Goal: Task Accomplishment & Management: Complete application form

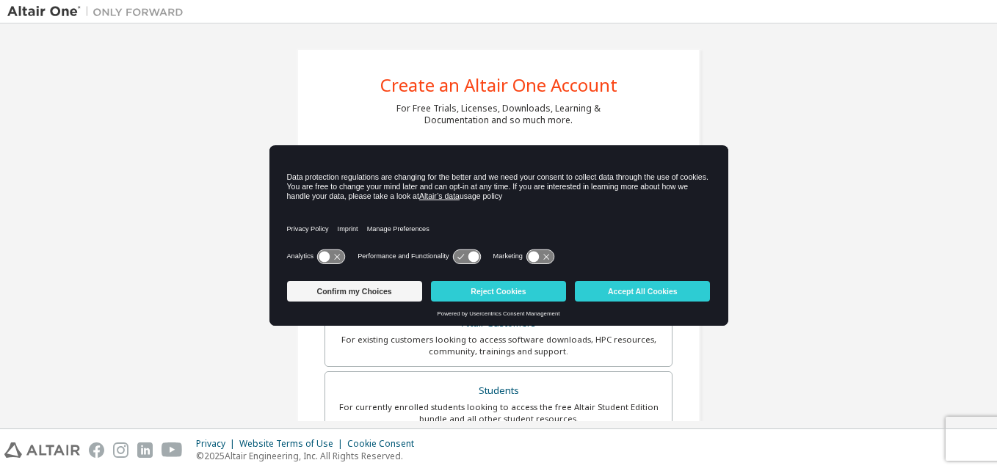
click at [545, 250] on icon at bounding box center [539, 257] width 27 height 14
click at [545, 252] on icon at bounding box center [539, 257] width 27 height 14
click at [630, 297] on button "Accept All Cookies" at bounding box center [642, 291] width 135 height 21
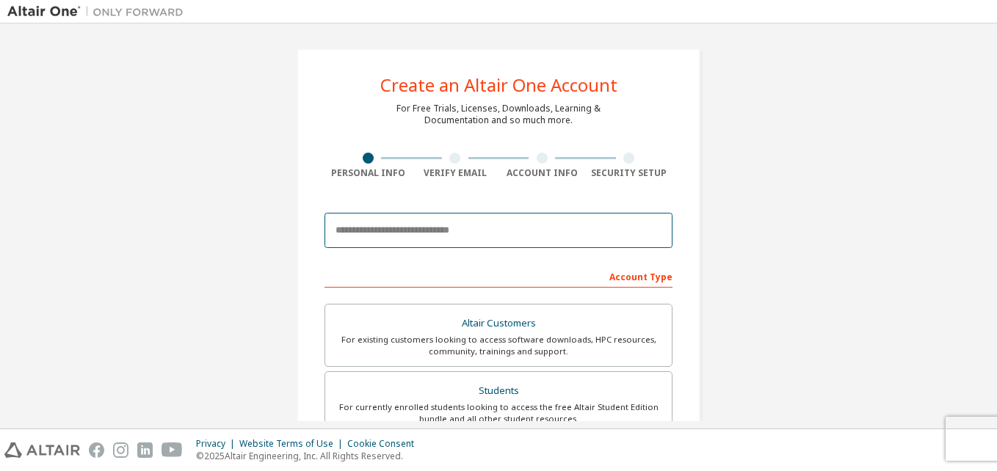
click at [412, 231] on input "email" at bounding box center [499, 230] width 348 height 35
type input "**********"
drag, startPoint x: 532, startPoint y: 212, endPoint x: 532, endPoint y: 222, distance: 10.3
click at [532, 222] on input "**********" at bounding box center [499, 230] width 348 height 35
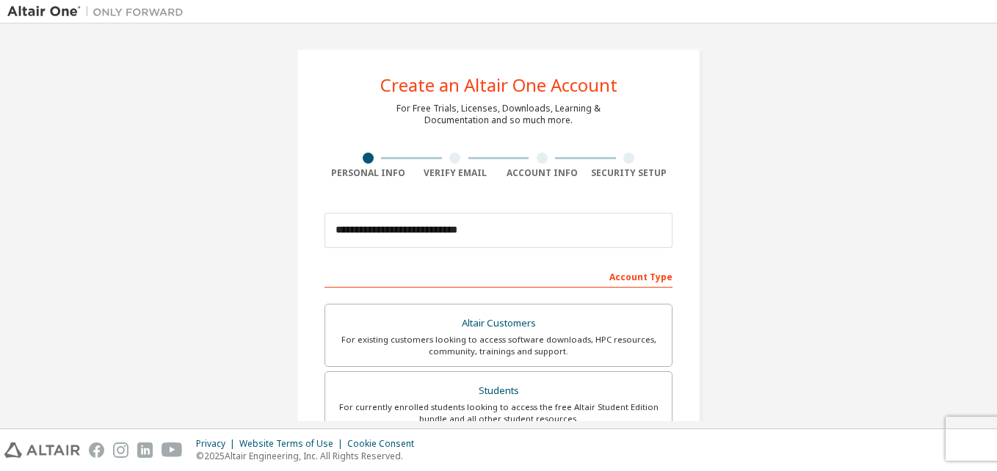
click at [493, 214] on div "**********" at bounding box center [499, 231] width 348 height 50
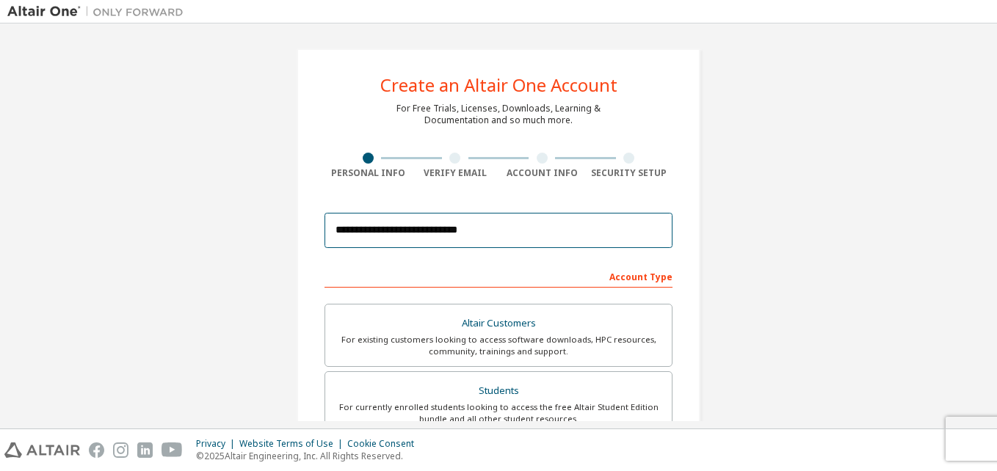
click at [488, 239] on input "**********" at bounding box center [499, 230] width 348 height 35
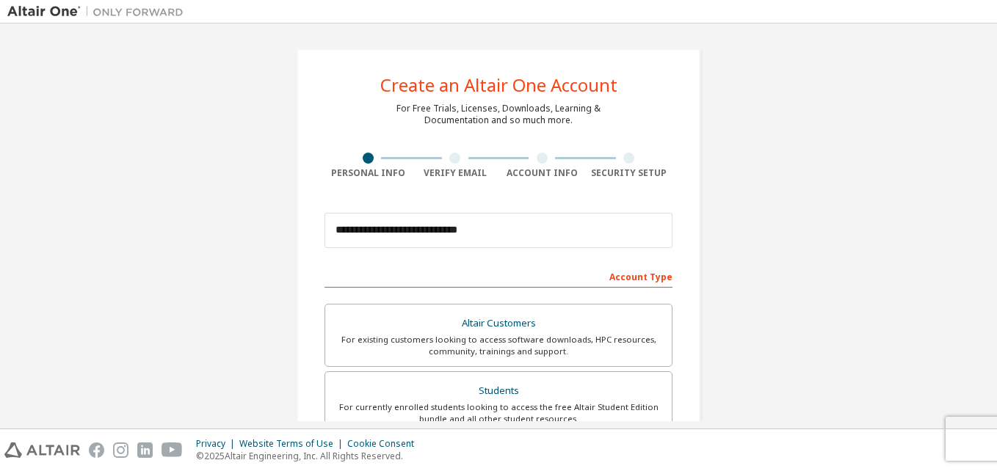
click at [495, 280] on div "Account Type" at bounding box center [499, 275] width 348 height 23
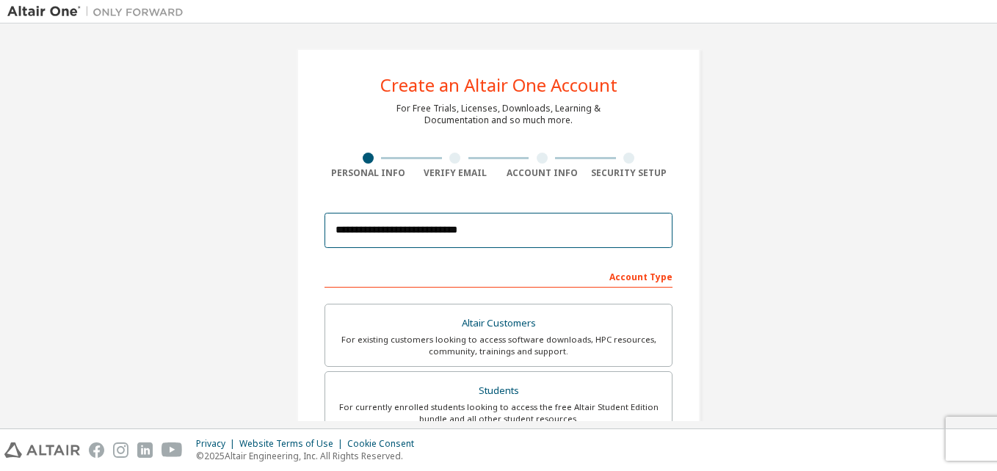
click at [512, 222] on input "**********" at bounding box center [499, 230] width 348 height 35
click at [461, 231] on input "email" at bounding box center [499, 230] width 348 height 35
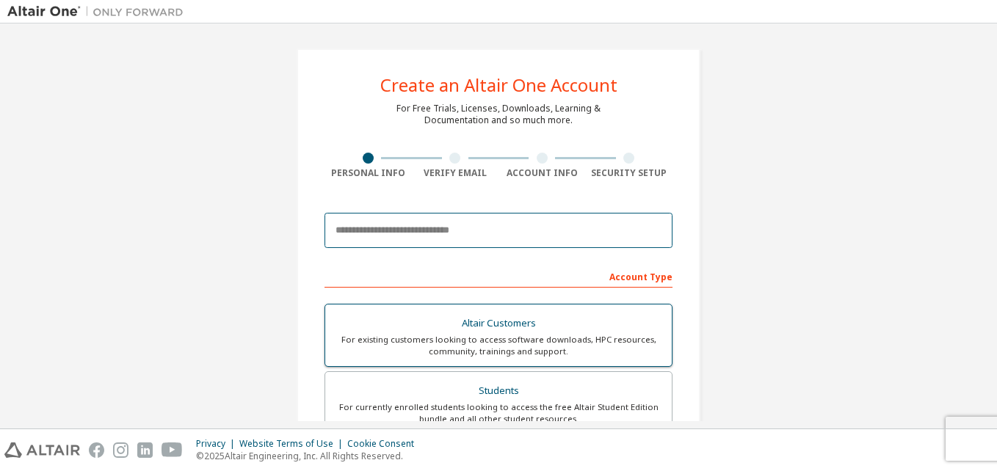
type input "**********"
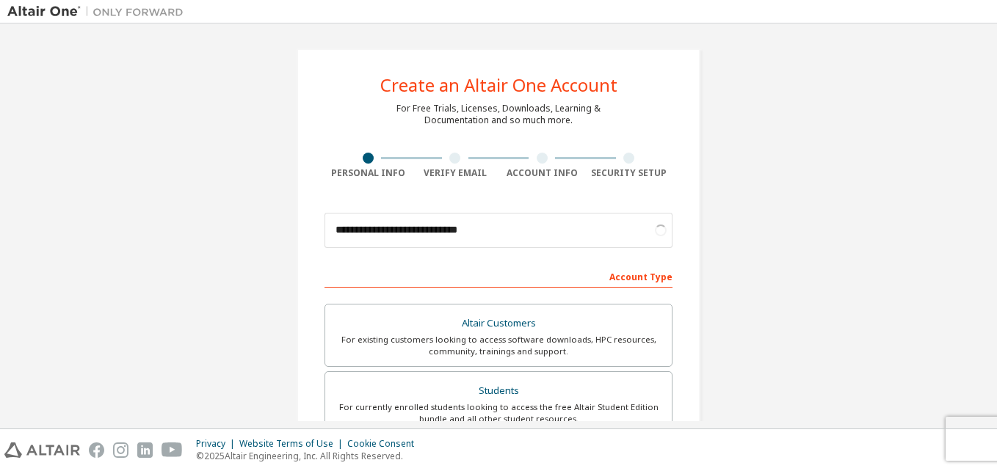
click at [598, 249] on div "**********" at bounding box center [499, 231] width 348 height 50
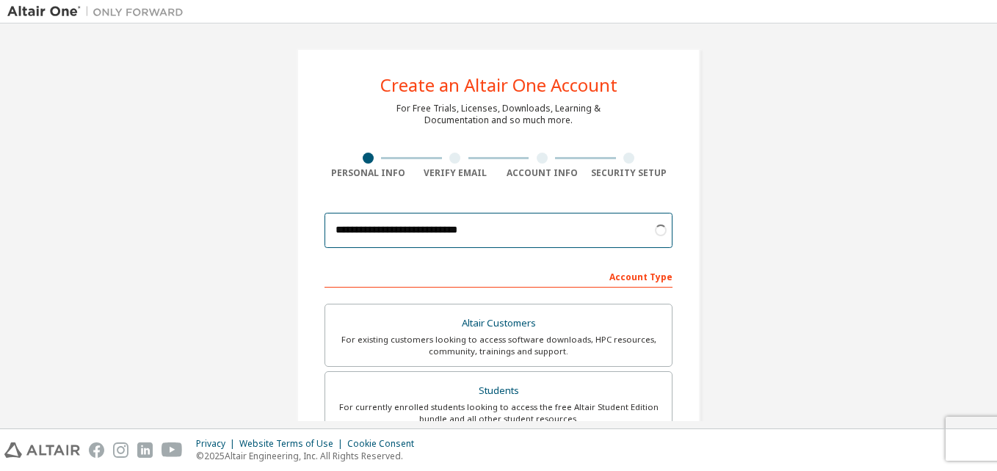
click at [605, 236] on input "**********" at bounding box center [499, 230] width 348 height 35
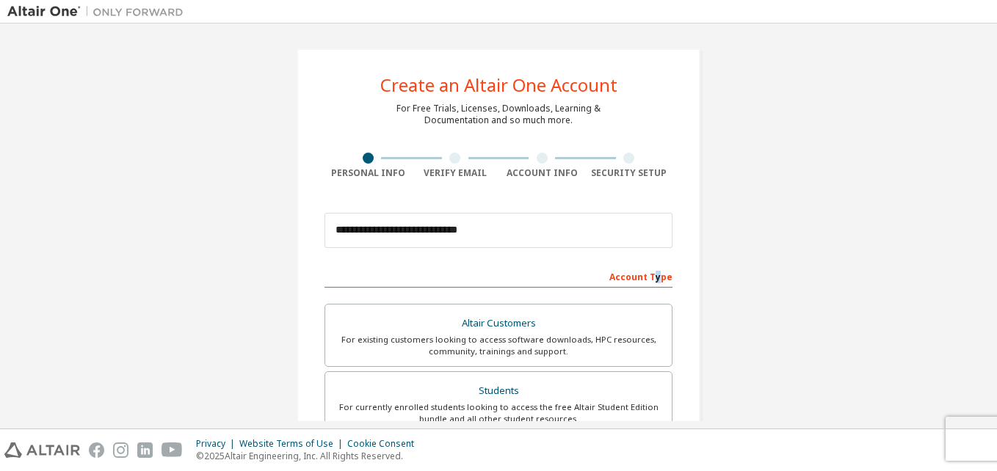
click at [655, 281] on div "Account Type" at bounding box center [499, 275] width 348 height 23
drag, startPoint x: 655, startPoint y: 281, endPoint x: 573, endPoint y: 289, distance: 82.6
drag, startPoint x: 586, startPoint y: 278, endPoint x: 559, endPoint y: 272, distance: 27.2
click at [586, 278] on div "Account Type" at bounding box center [499, 275] width 348 height 23
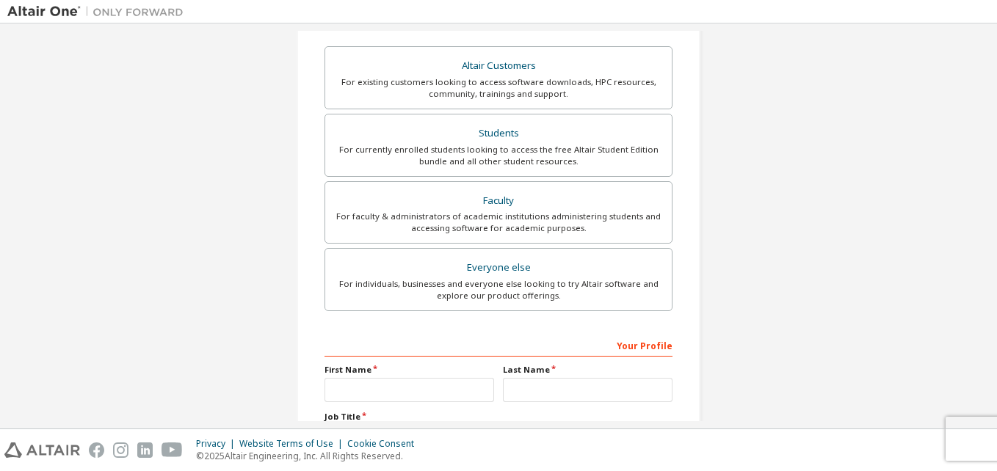
scroll to position [294, 0]
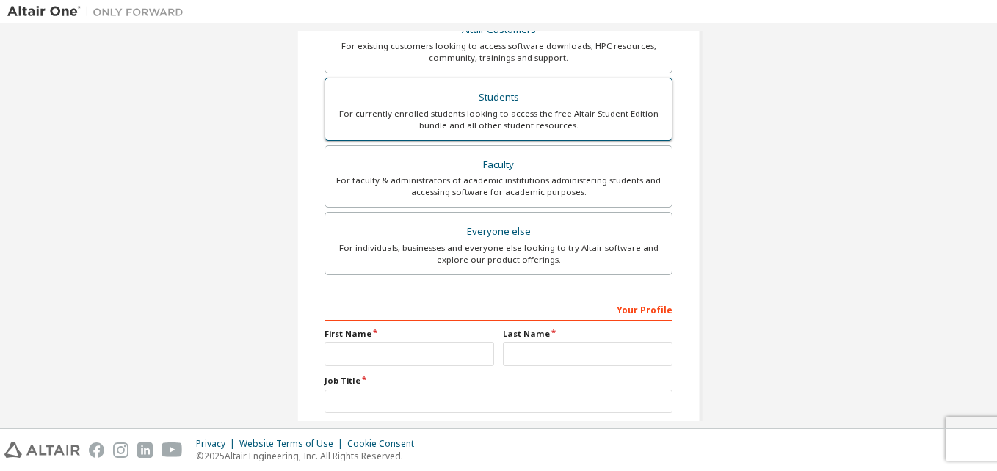
click at [460, 108] on div "For currently enrolled students looking to access the free Altair Student Editi…" at bounding box center [498, 119] width 329 height 23
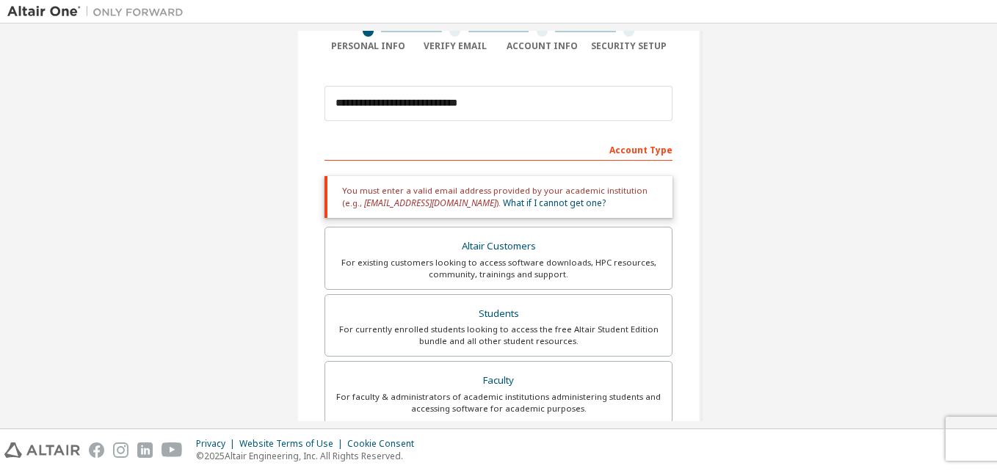
scroll to position [124, 0]
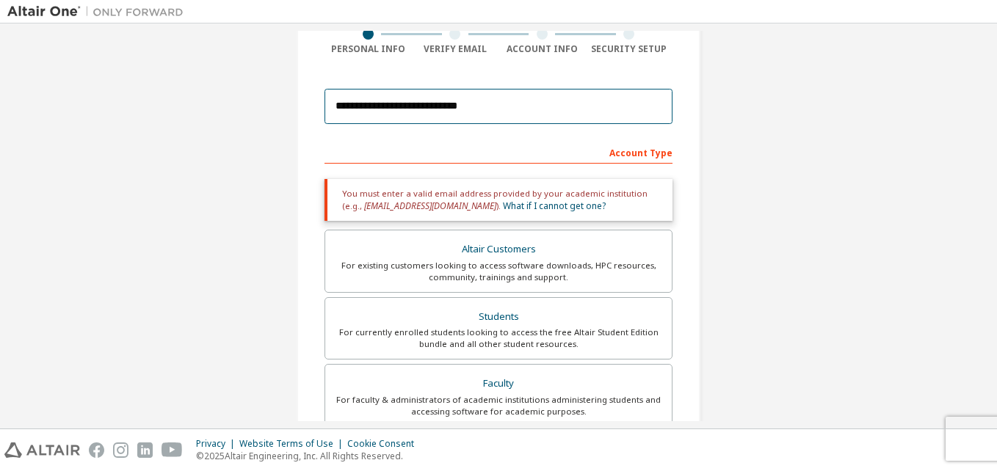
click at [454, 101] on input "**********" at bounding box center [499, 106] width 348 height 35
click at [558, 114] on input "**********" at bounding box center [499, 106] width 348 height 35
drag, startPoint x: 548, startPoint y: 127, endPoint x: 540, endPoint y: 141, distance: 15.8
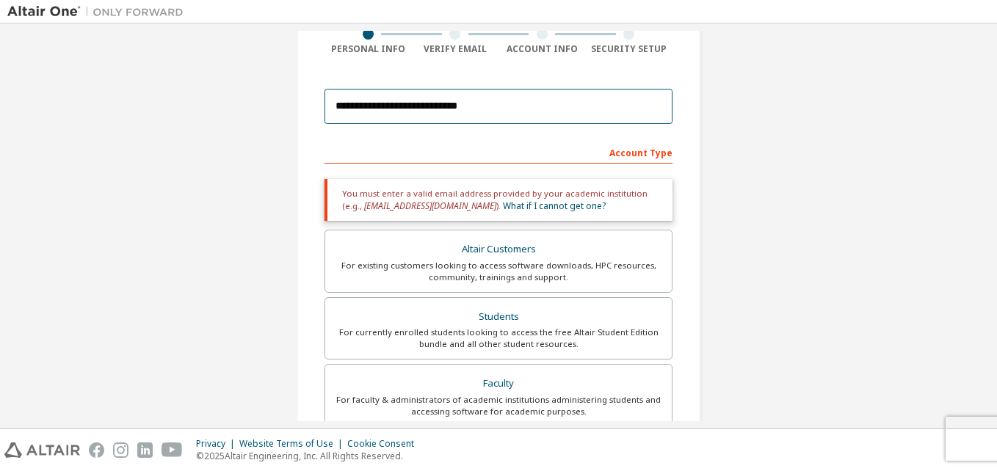
click at [543, 138] on form "**********" at bounding box center [499, 394] width 348 height 626
click at [519, 104] on input "**********" at bounding box center [499, 106] width 348 height 35
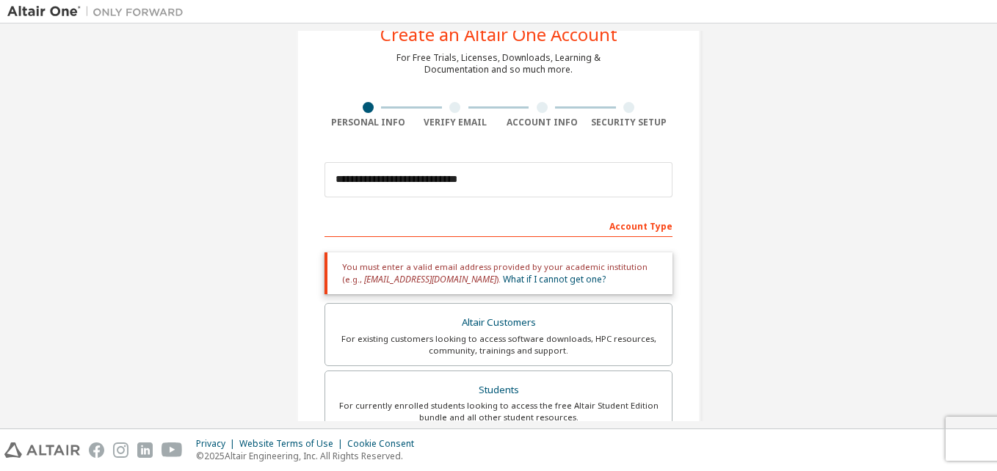
drag, startPoint x: 482, startPoint y: 244, endPoint x: 482, endPoint y: 233, distance: 10.3
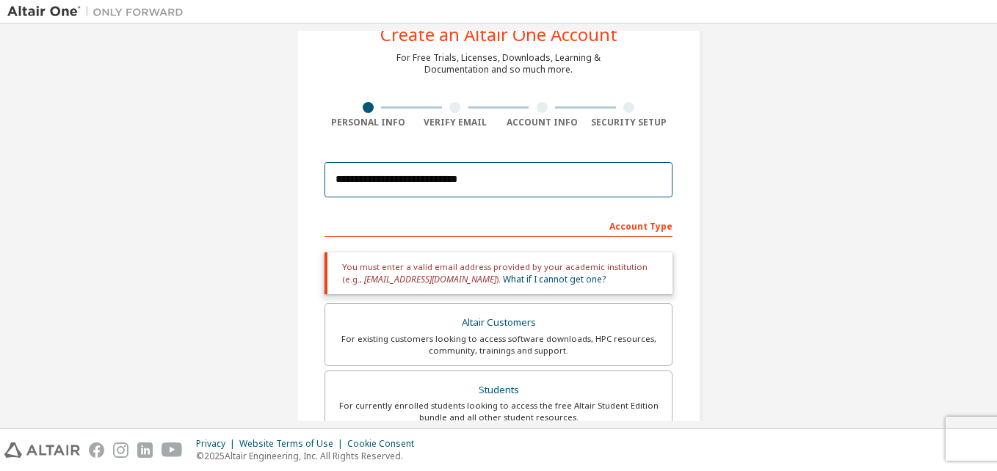
drag, startPoint x: 482, startPoint y: 233, endPoint x: 419, endPoint y: 185, distance: 79.6
click at [419, 185] on input "**********" at bounding box center [499, 179] width 348 height 35
drag, startPoint x: 404, startPoint y: 181, endPoint x: 587, endPoint y: 190, distance: 183.8
click at [594, 188] on input "**********" at bounding box center [499, 179] width 348 height 35
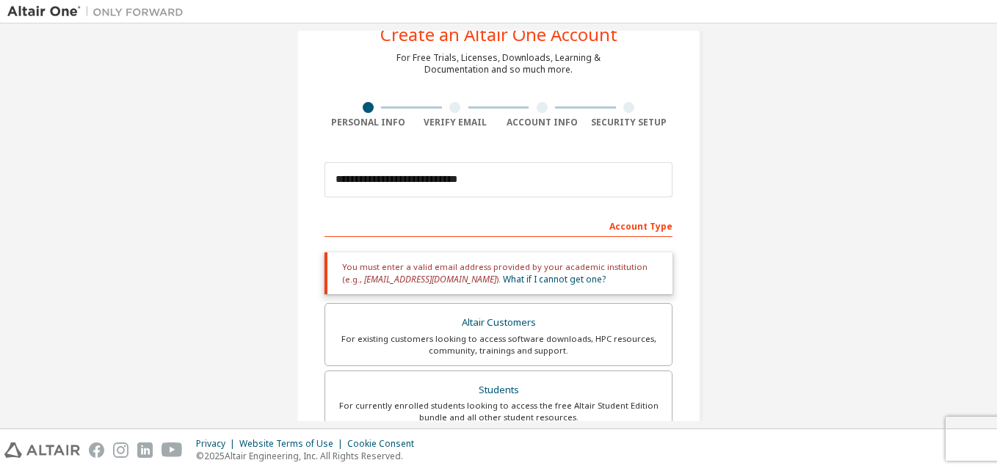
drag, startPoint x: 470, startPoint y: 221, endPoint x: 435, endPoint y: 209, distance: 37.1
click at [469, 221] on div "Account Type" at bounding box center [499, 225] width 348 height 23
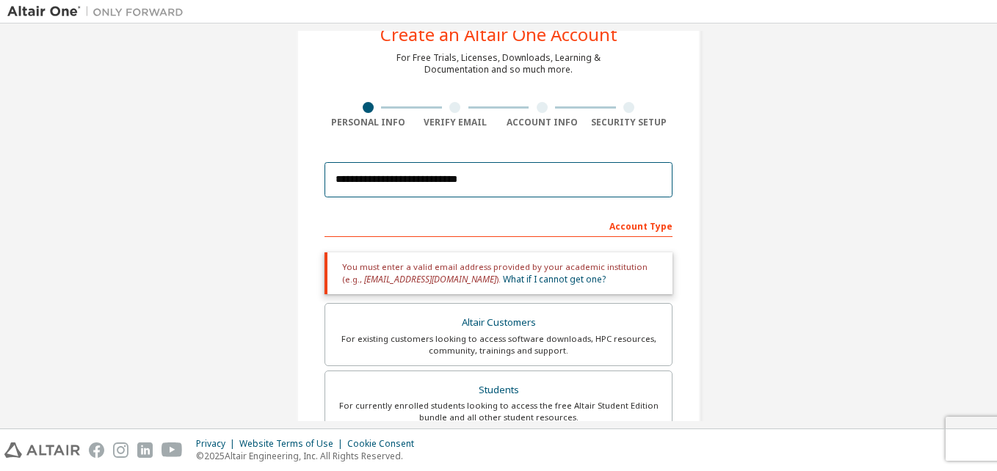
click at [358, 171] on input "**********" at bounding box center [499, 179] width 348 height 35
drag, startPoint x: 333, startPoint y: 182, endPoint x: 681, endPoint y: 189, distance: 348.1
click at [681, 189] on div "**********" at bounding box center [499, 394] width 404 height 792
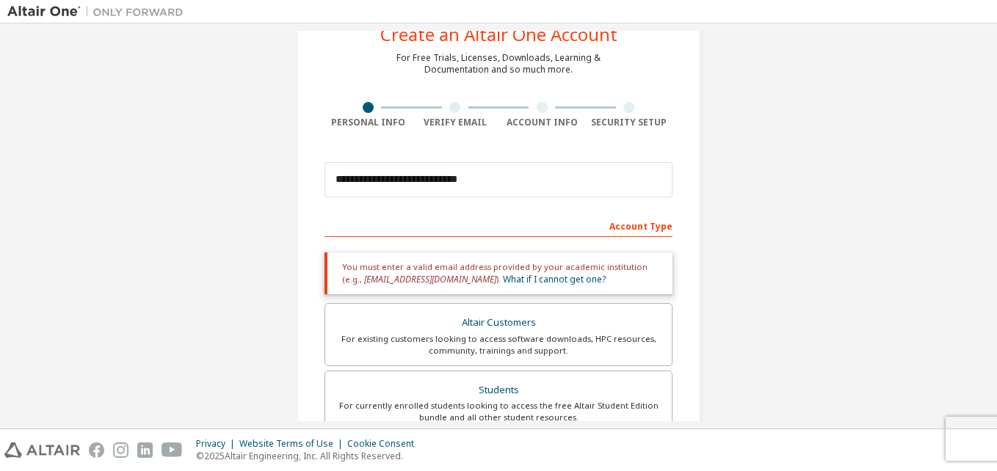
click at [506, 222] on div "Account Type" at bounding box center [499, 225] width 348 height 23
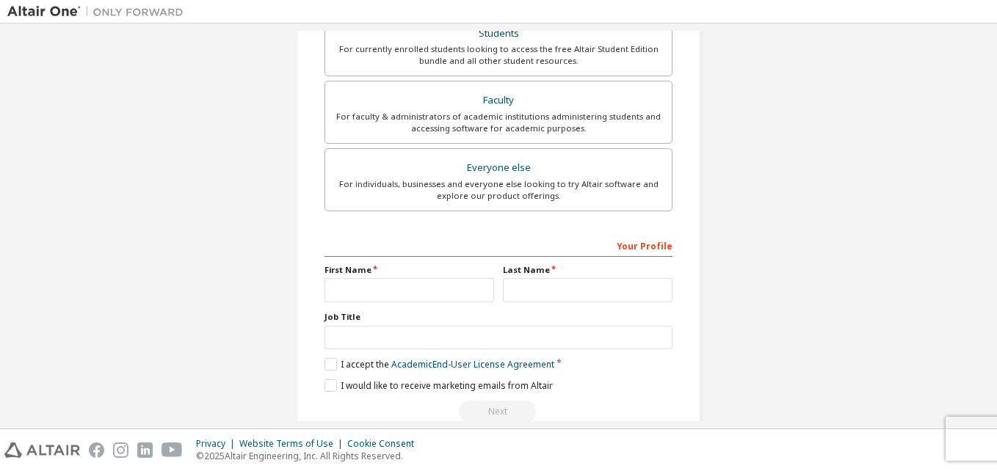
scroll to position [437, 0]
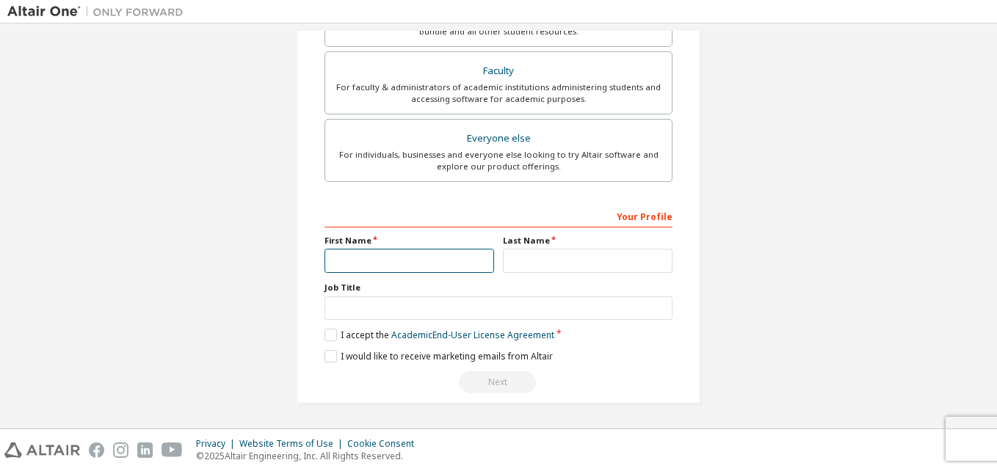
click at [394, 259] on input "text" at bounding box center [410, 261] width 170 height 24
type input "**"
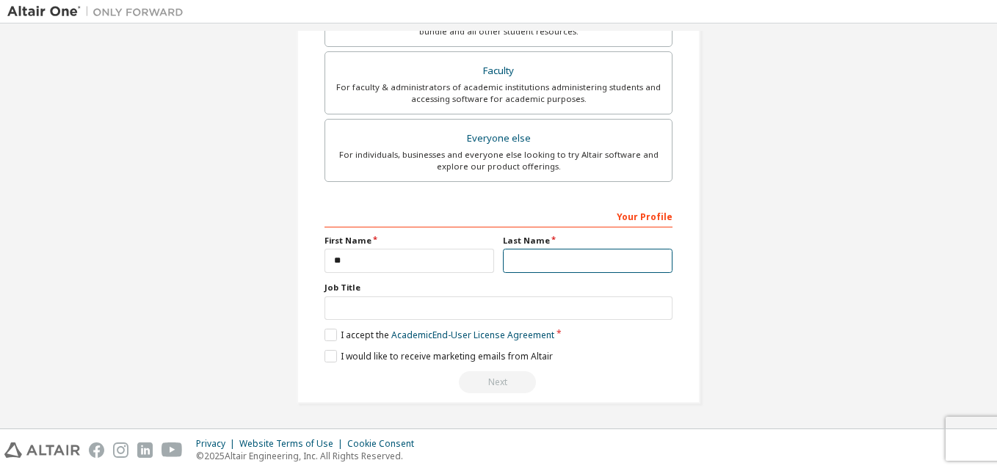
click at [515, 266] on input "text" at bounding box center [588, 261] width 170 height 24
type input "*"
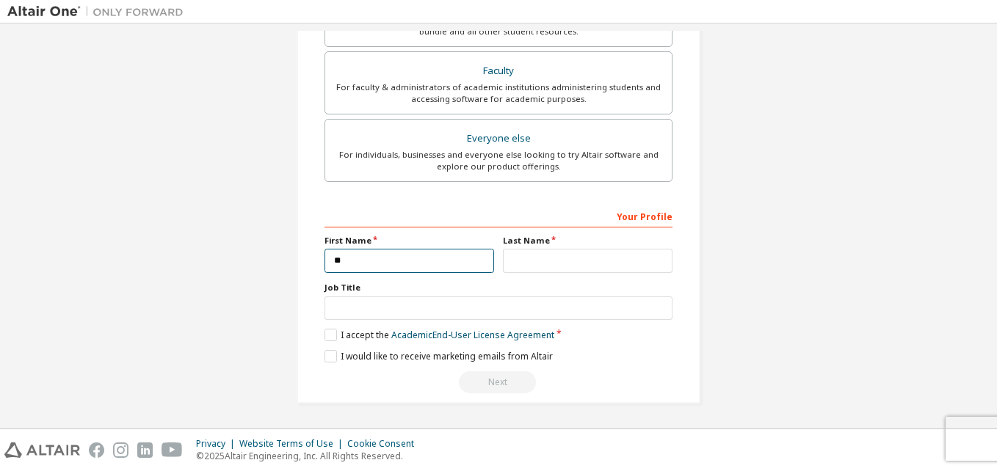
click at [370, 268] on input "**" at bounding box center [410, 261] width 170 height 24
type input "**"
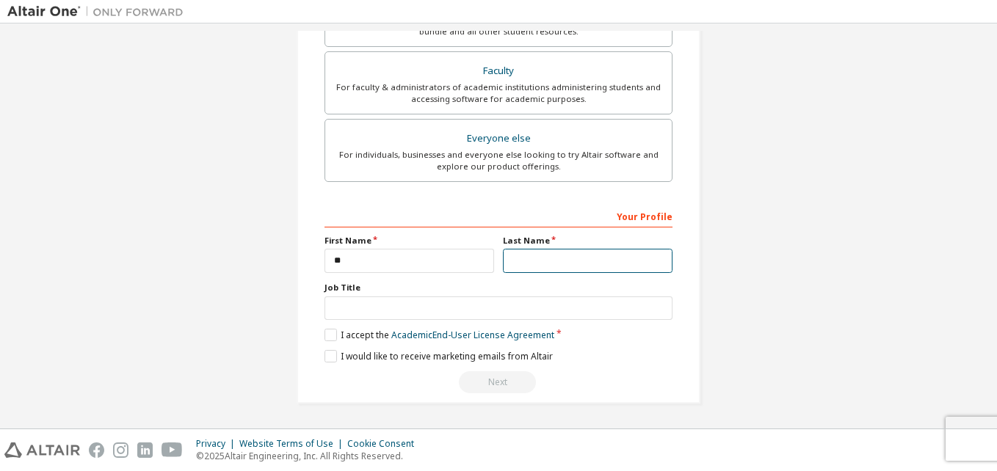
click at [523, 263] on input "text" at bounding box center [588, 261] width 170 height 24
type input "**********"
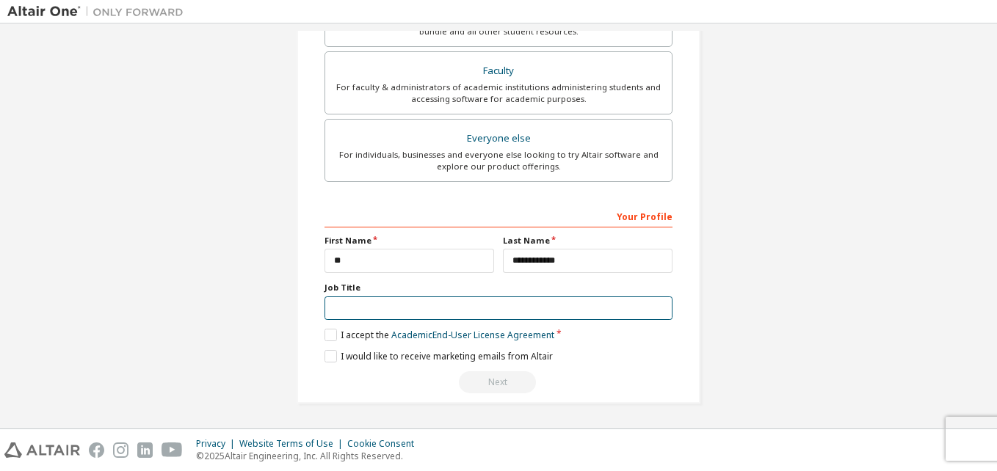
click at [354, 308] on input "text" at bounding box center [499, 309] width 348 height 24
type input "*******"
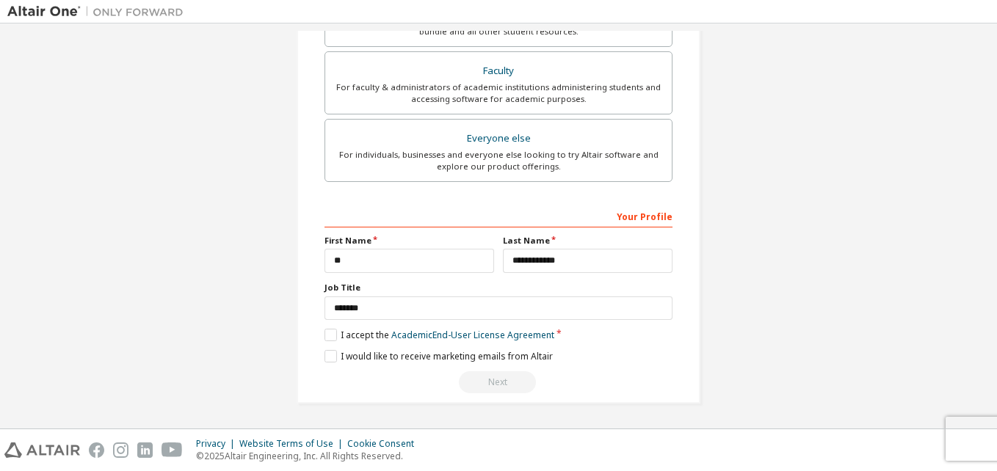
click at [358, 327] on div "**********" at bounding box center [499, 299] width 348 height 190
click at [362, 338] on label "I accept the Academic End-User License Agreement" at bounding box center [440, 335] width 230 height 12
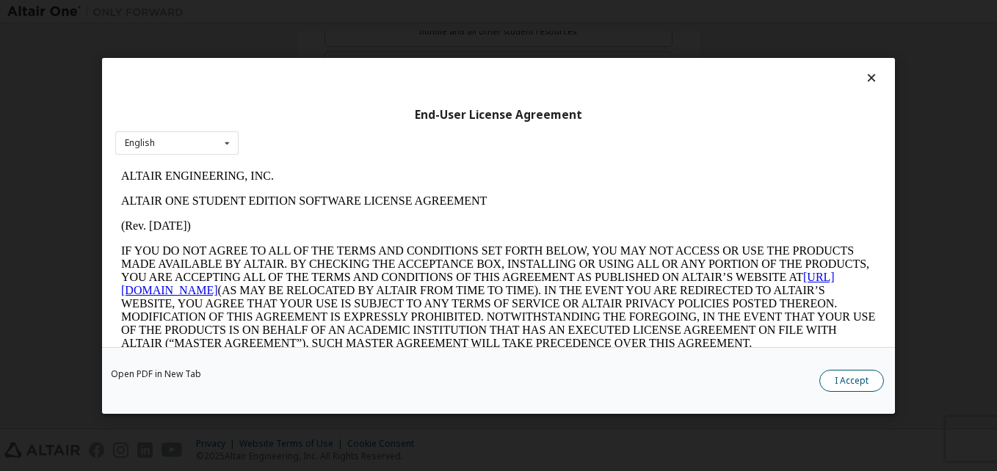
scroll to position [0, 0]
click at [863, 374] on button "I Accept" at bounding box center [851, 380] width 65 height 22
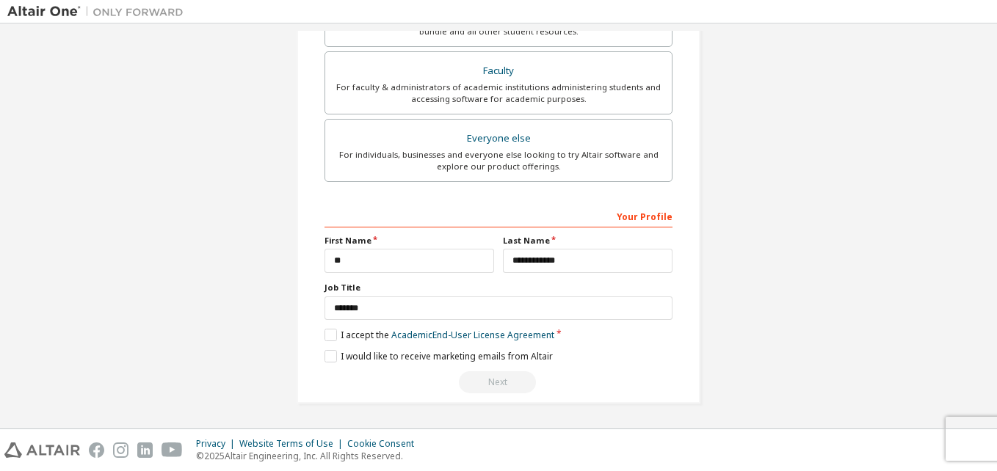
click at [498, 388] on div "Next" at bounding box center [499, 383] width 348 height 22
click at [331, 358] on label "I would like to receive marketing emails from Altair" at bounding box center [439, 356] width 228 height 12
click at [507, 382] on div "Next" at bounding box center [499, 383] width 348 height 22
drag, startPoint x: 507, startPoint y: 382, endPoint x: 758, endPoint y: 300, distance: 264.9
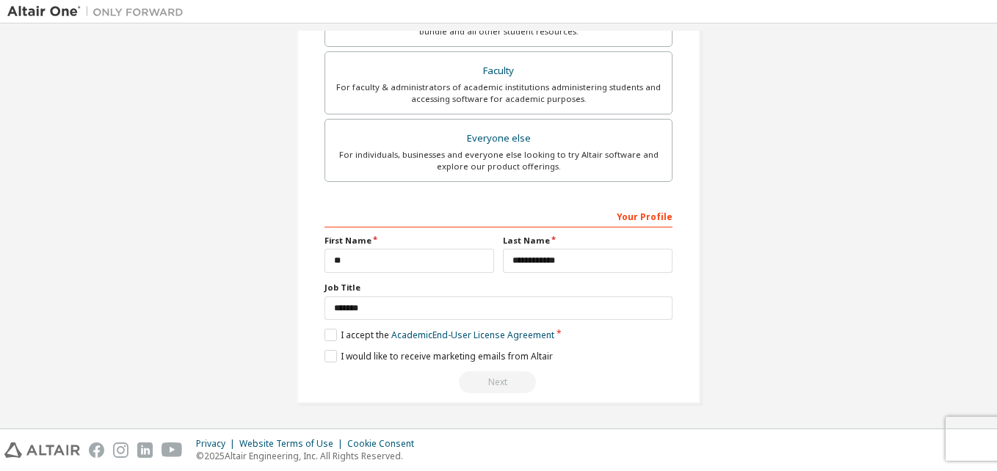
click at [758, 300] on div "**********" at bounding box center [498, 7] width 982 height 827
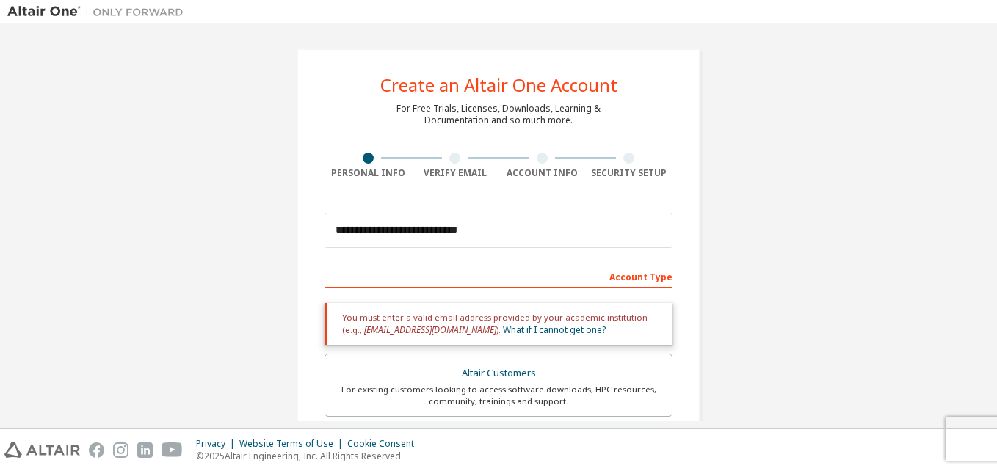
click at [512, 255] on div "**********" at bounding box center [499, 231] width 348 height 50
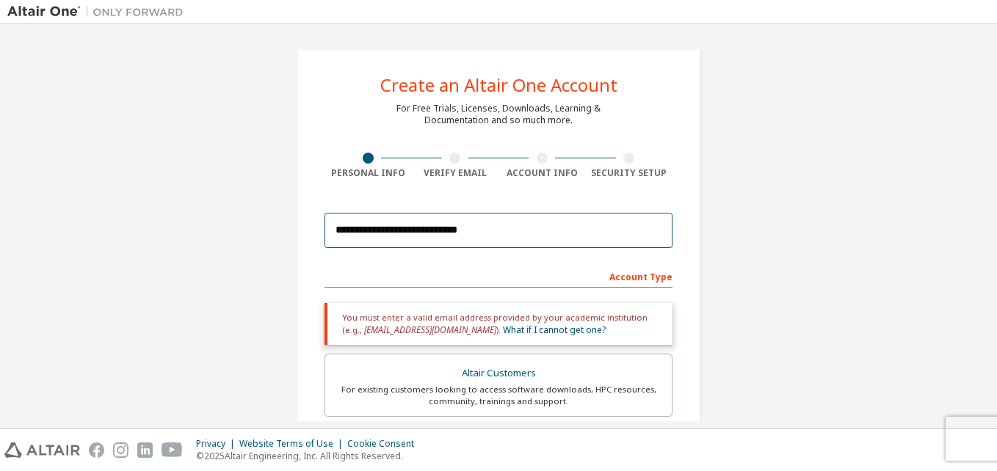
click at [521, 239] on input "**********" at bounding box center [499, 230] width 348 height 35
click at [537, 227] on input "**********" at bounding box center [499, 230] width 348 height 35
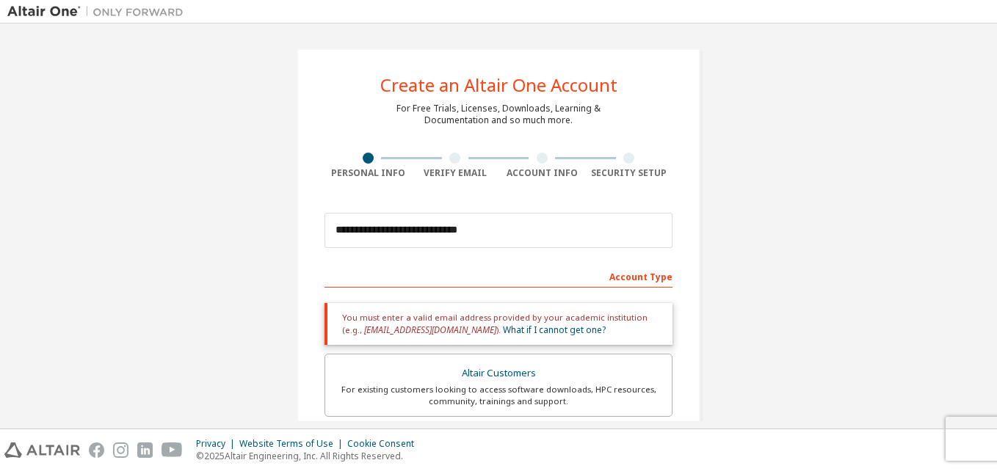
click at [641, 286] on div "Account Type" at bounding box center [499, 275] width 348 height 23
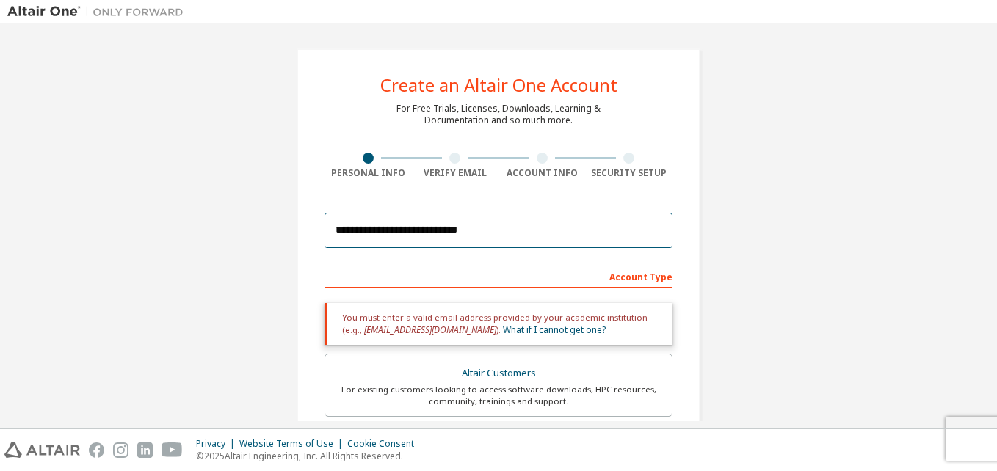
click at [637, 231] on input "**********" at bounding box center [499, 230] width 348 height 35
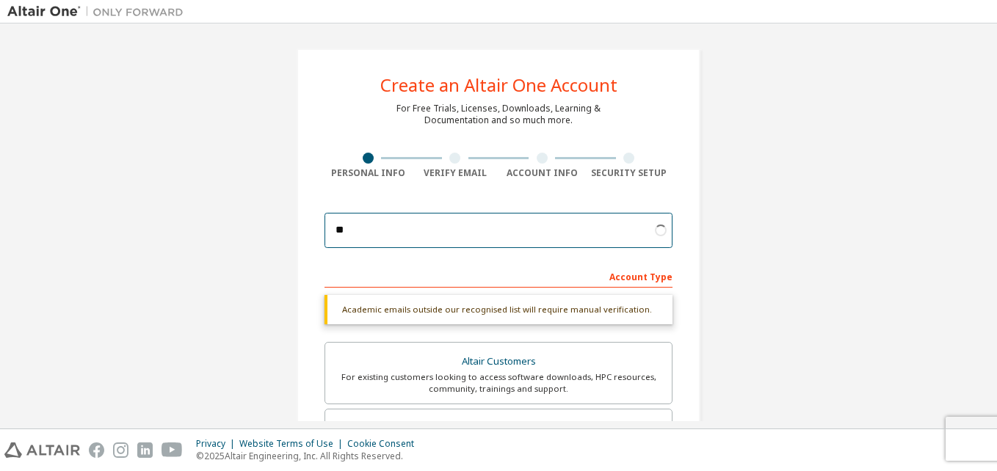
type input "*"
paste input "**********"
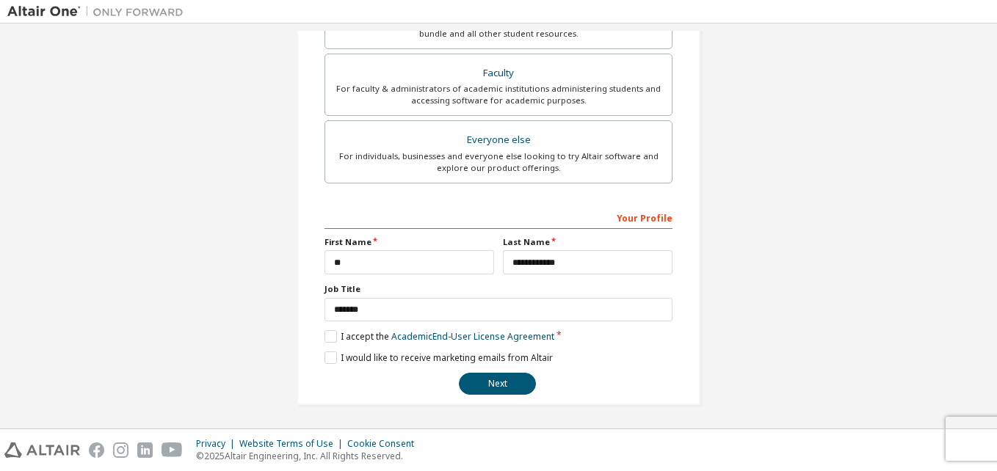
scroll to position [387, 0]
type input "**********"
click at [488, 380] on button "Next" at bounding box center [497, 383] width 77 height 22
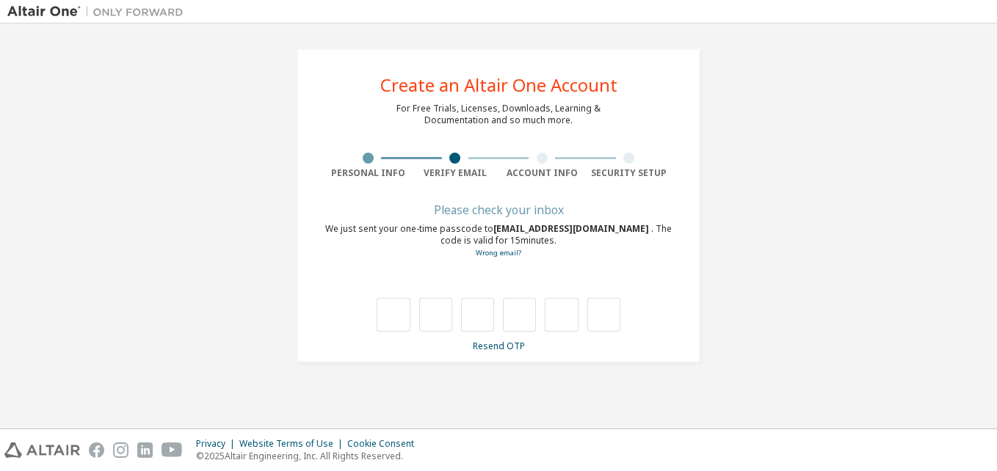
scroll to position [0, 0]
type input "*"
click at [445, 322] on input "*" at bounding box center [435, 315] width 33 height 34
type input "*"
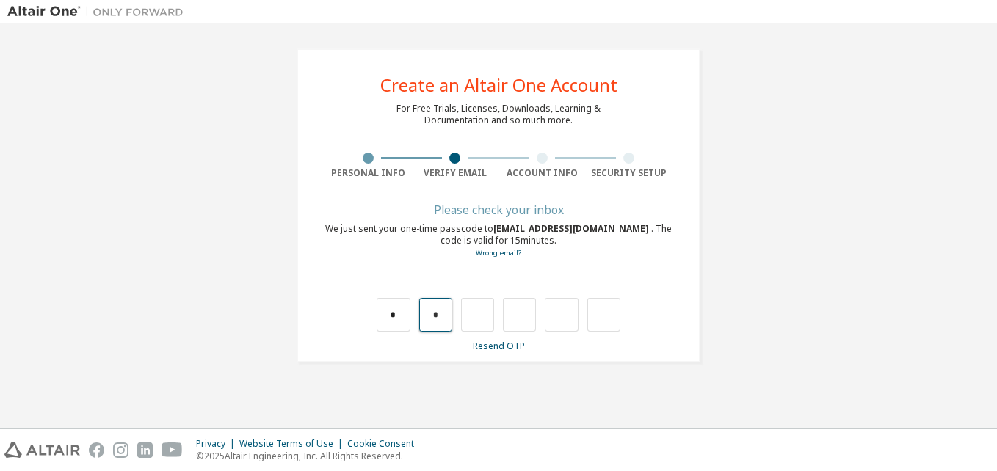
click at [437, 320] on input "*" at bounding box center [435, 315] width 33 height 34
type input "*"
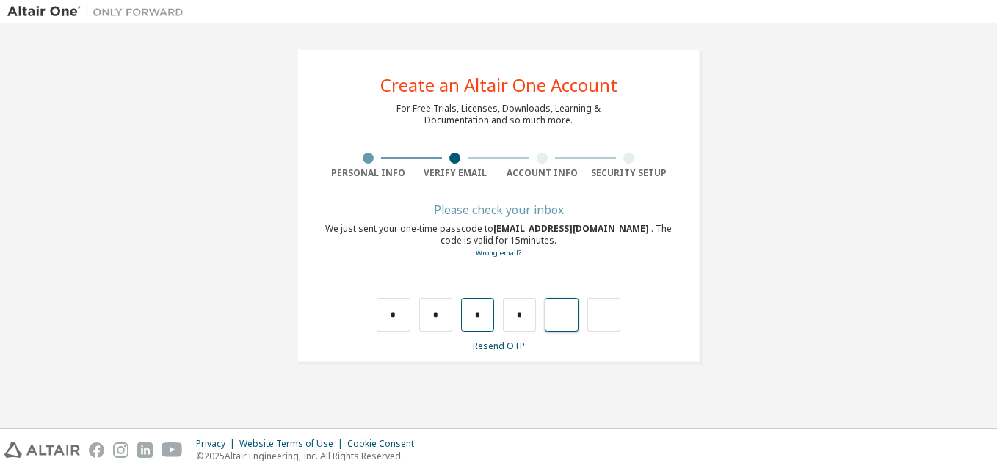
type input "*"
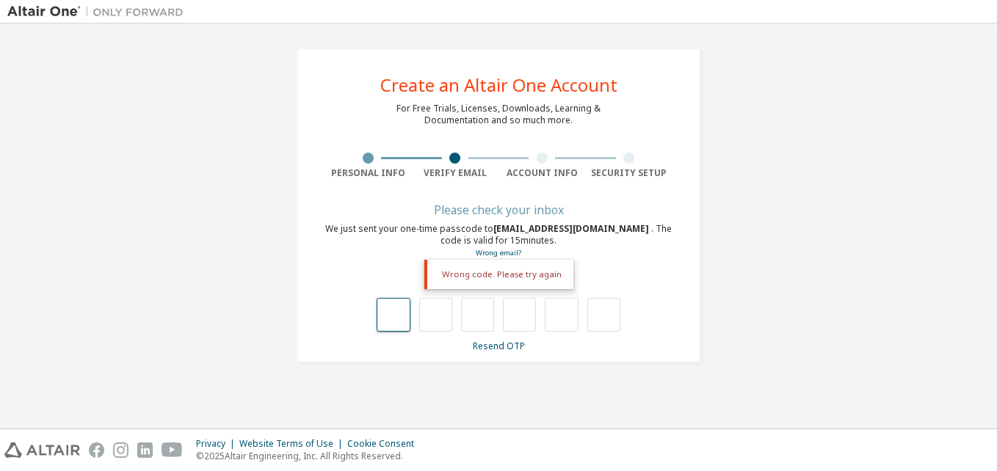
click at [401, 327] on input "text" at bounding box center [393, 315] width 33 height 34
type input "*"
click at [466, 316] on input "text" at bounding box center [477, 315] width 33 height 34
click at [405, 333] on div "Please check your inbox We just sent your one-time passcode to [EMAIL_ADDRESS][…" at bounding box center [499, 279] width 348 height 147
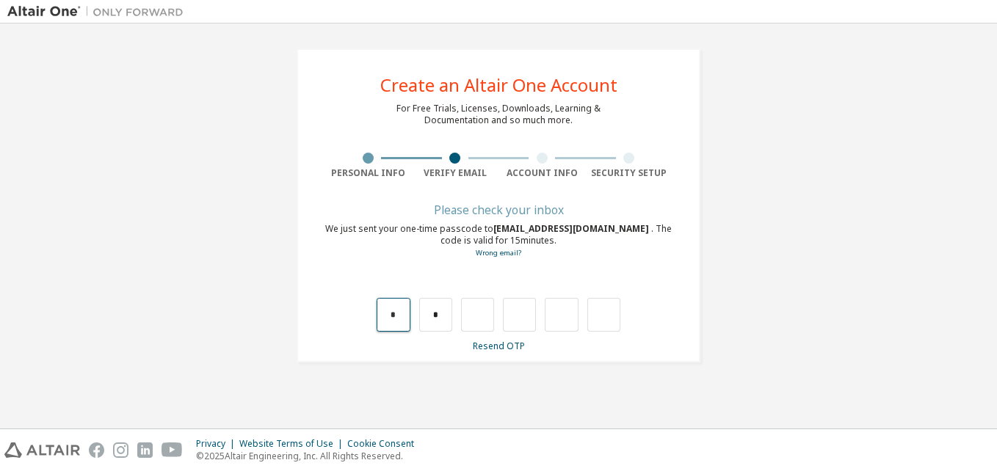
click at [396, 327] on input "*" at bounding box center [393, 315] width 33 height 34
click at [442, 311] on input "*" at bounding box center [435, 315] width 33 height 34
click at [492, 349] on link "Resend OTP" at bounding box center [499, 346] width 52 height 12
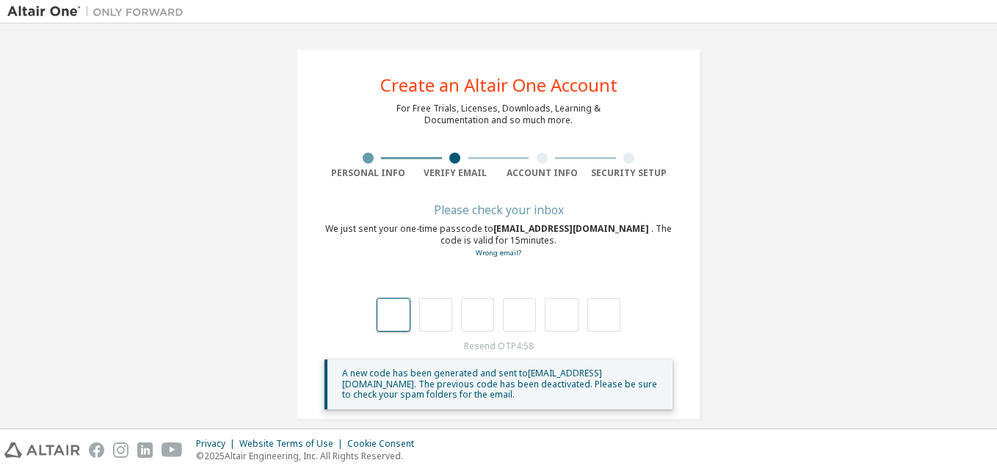
click at [385, 318] on input "text" at bounding box center [393, 315] width 33 height 34
type input "*"
click at [432, 325] on input "*" at bounding box center [435, 315] width 33 height 34
click at [436, 321] on input "*" at bounding box center [435, 315] width 33 height 34
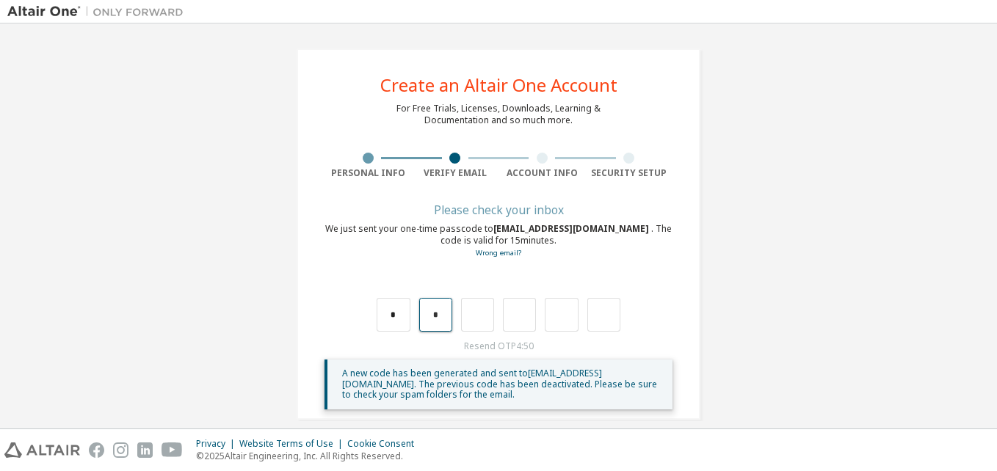
drag, startPoint x: 436, startPoint y: 320, endPoint x: 421, endPoint y: 318, distance: 14.8
click at [421, 318] on input "*" at bounding box center [435, 315] width 33 height 34
click at [424, 317] on input "text" at bounding box center [435, 315] width 33 height 34
type input "*"
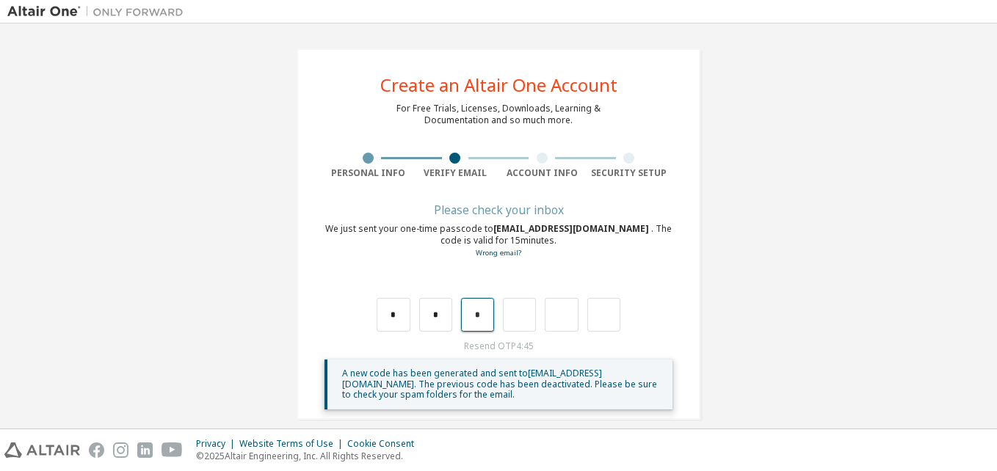
drag, startPoint x: 474, startPoint y: 312, endPoint x: 481, endPoint y: 316, distance: 8.2
click at [481, 316] on input "*" at bounding box center [477, 315] width 33 height 34
click at [478, 314] on input "text" at bounding box center [477, 315] width 33 height 34
type input "*"
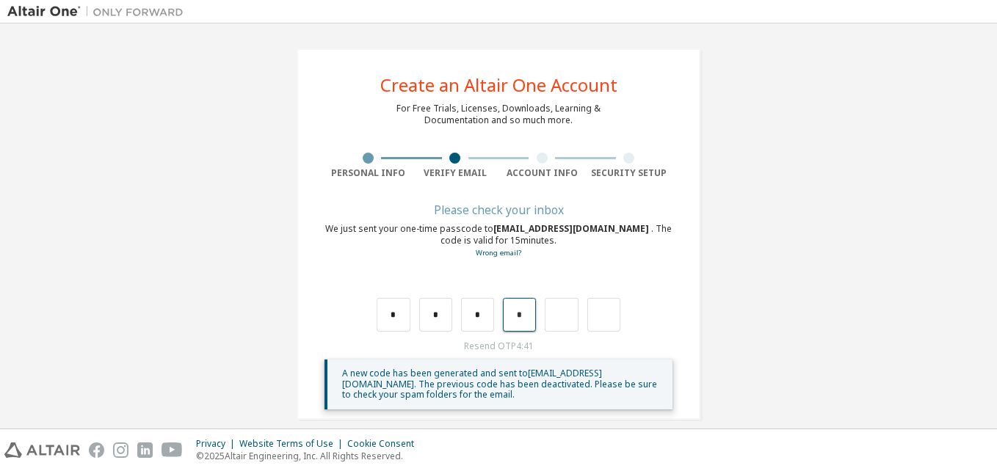
drag, startPoint x: 508, startPoint y: 319, endPoint x: 528, endPoint y: 316, distance: 20.0
click at [528, 316] on input "*" at bounding box center [519, 315] width 33 height 34
click at [495, 316] on div "* * *" at bounding box center [499, 315] width 244 height 34
click at [507, 316] on input "text" at bounding box center [519, 315] width 33 height 34
type input "*"
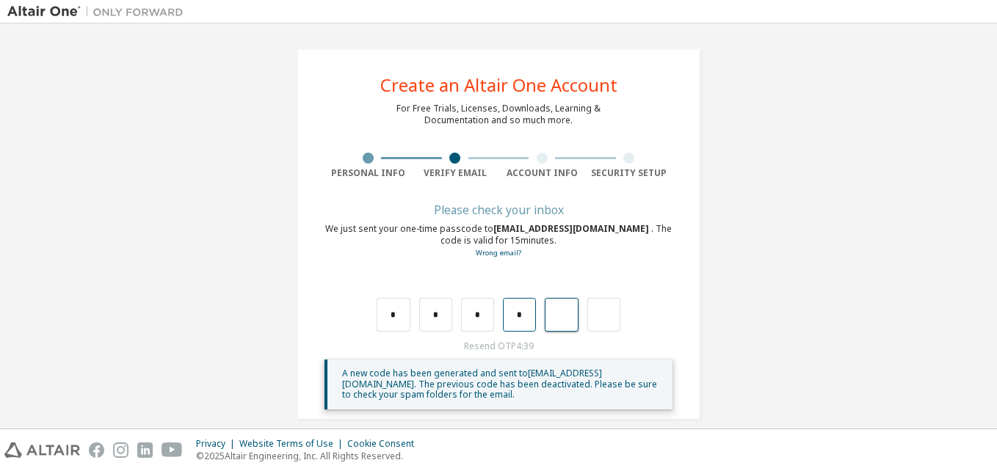
type input "*"
drag, startPoint x: 551, startPoint y: 312, endPoint x: 576, endPoint y: 314, distance: 25.8
click at [576, 314] on div "* * * * *" at bounding box center [499, 315] width 244 height 34
click at [557, 320] on input "text" at bounding box center [561, 315] width 33 height 34
type input "*"
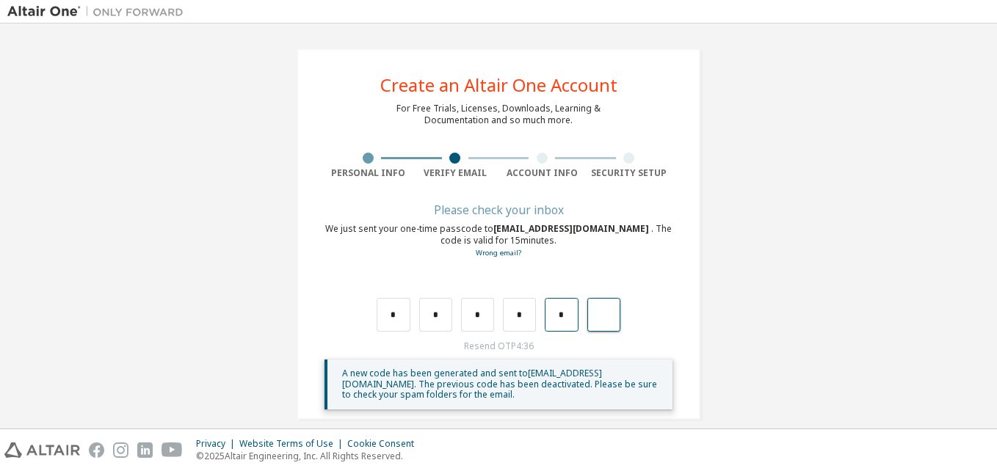
type input "*"
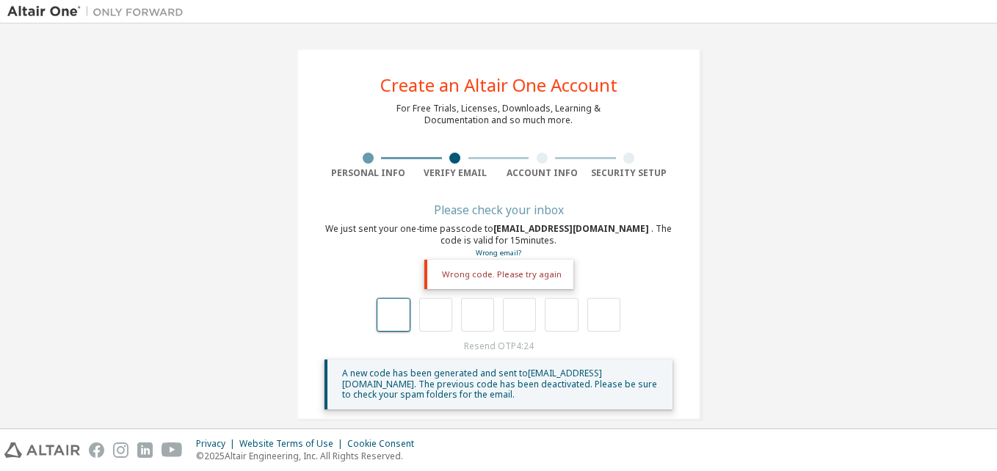
click at [397, 324] on input "text" at bounding box center [393, 315] width 33 height 34
type input "*"
click at [402, 314] on input "*" at bounding box center [393, 315] width 33 height 34
type input "*"
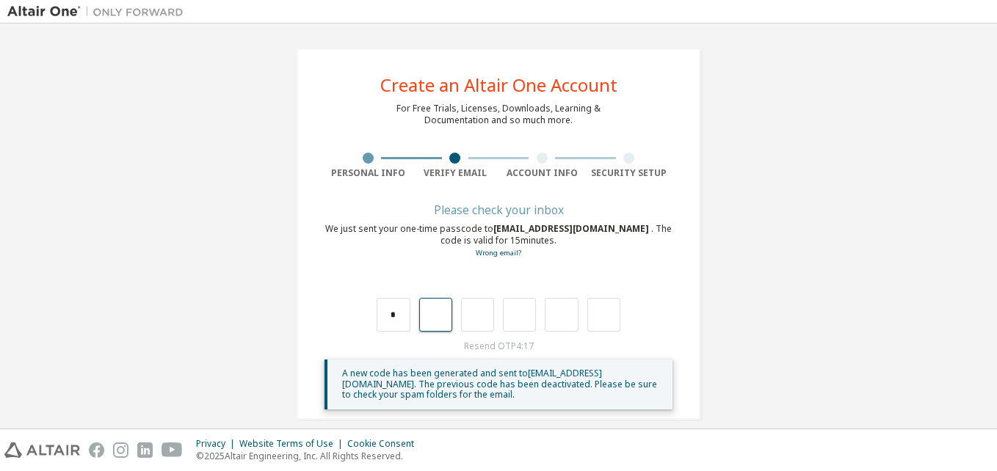
click at [440, 311] on input "text" at bounding box center [435, 315] width 33 height 34
type input "*"
click at [593, 308] on input "text" at bounding box center [603, 315] width 33 height 34
type input "**"
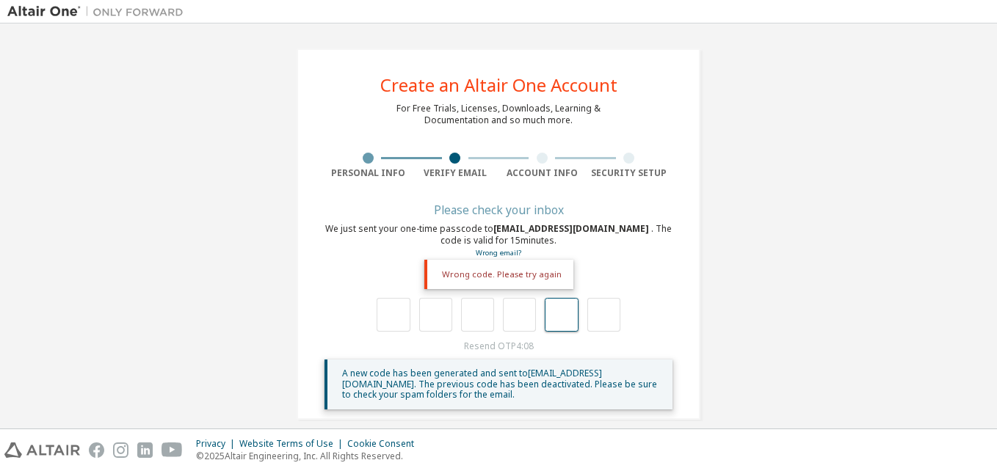
click at [555, 322] on input "text" at bounding box center [561, 315] width 33 height 34
click at [398, 312] on input "text" at bounding box center [393, 315] width 33 height 34
type input "*"
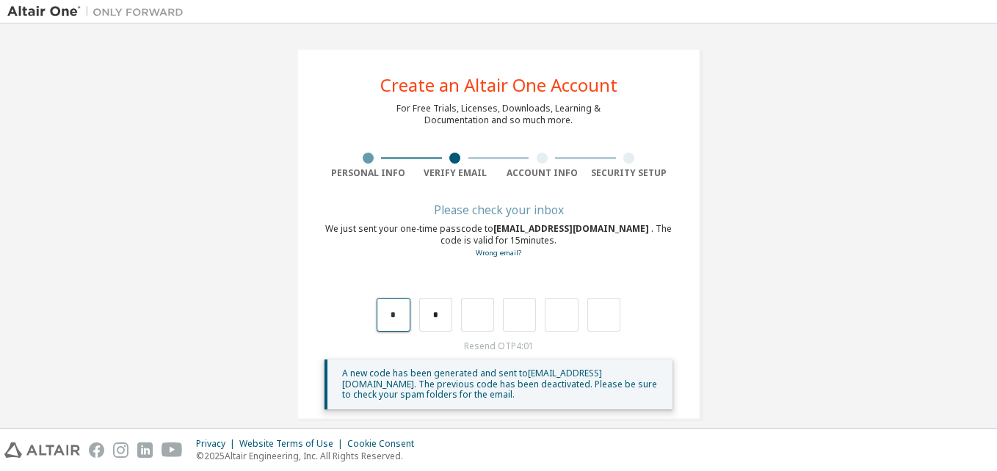
click at [397, 316] on input "*" at bounding box center [393, 315] width 33 height 34
type input "*"
click at [465, 310] on input "text" at bounding box center [477, 315] width 33 height 34
click at [521, 314] on input "text" at bounding box center [519, 315] width 33 height 34
click at [559, 321] on input "text" at bounding box center [561, 315] width 33 height 34
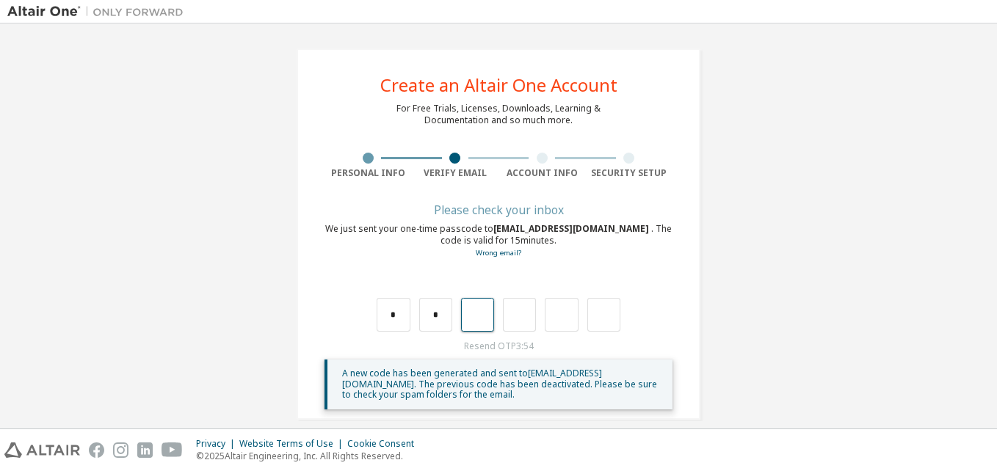
click at [469, 317] on input "text" at bounding box center [477, 315] width 33 height 34
type input "*"
click at [518, 316] on input "*" at bounding box center [519, 315] width 33 height 34
click at [518, 312] on input "text" at bounding box center [519, 315] width 33 height 34
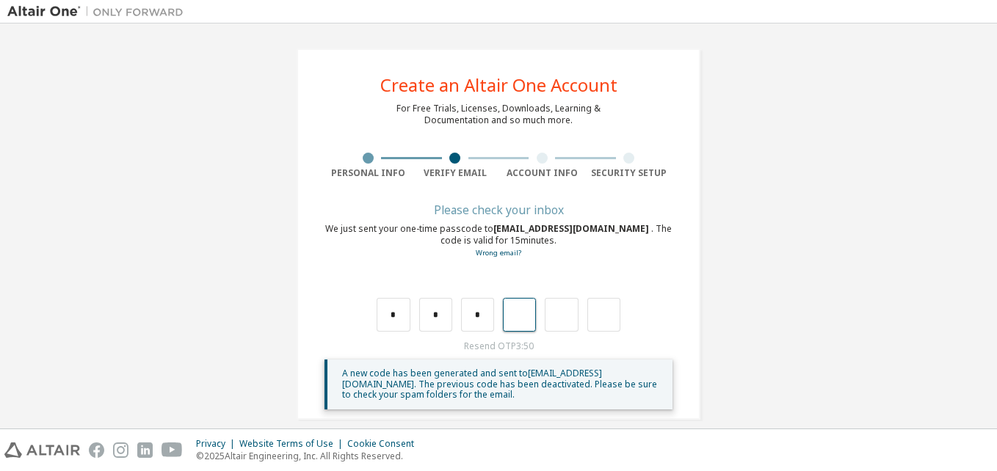
type input "*"
click at [565, 316] on input "*" at bounding box center [561, 315] width 33 height 34
click at [588, 313] on input "text" at bounding box center [603, 315] width 33 height 34
click at [560, 318] on input "*" at bounding box center [561, 315] width 33 height 34
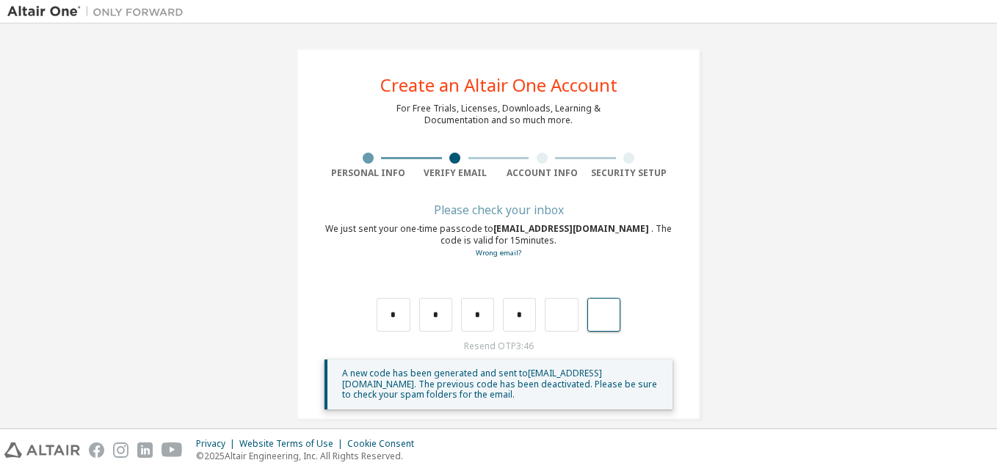
click at [587, 311] on input "text" at bounding box center [603, 315] width 33 height 34
type input "*"
click at [558, 325] on div at bounding box center [552, 315] width 33 height 34
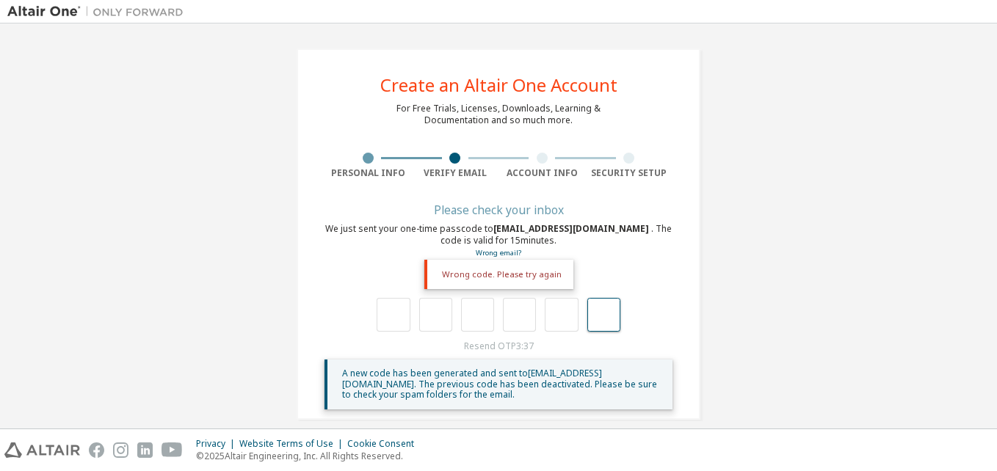
click at [595, 314] on input "text" at bounding box center [603, 315] width 33 height 34
type input "**"
click at [402, 331] on input "text" at bounding box center [393, 315] width 33 height 34
type input "*"
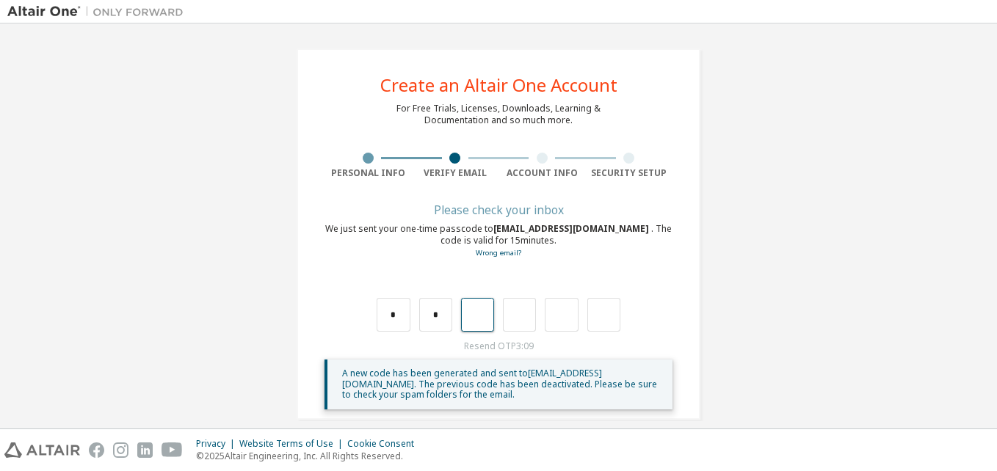
type input "*"
click at [517, 319] on input "*" at bounding box center [519, 315] width 33 height 34
type input "*"
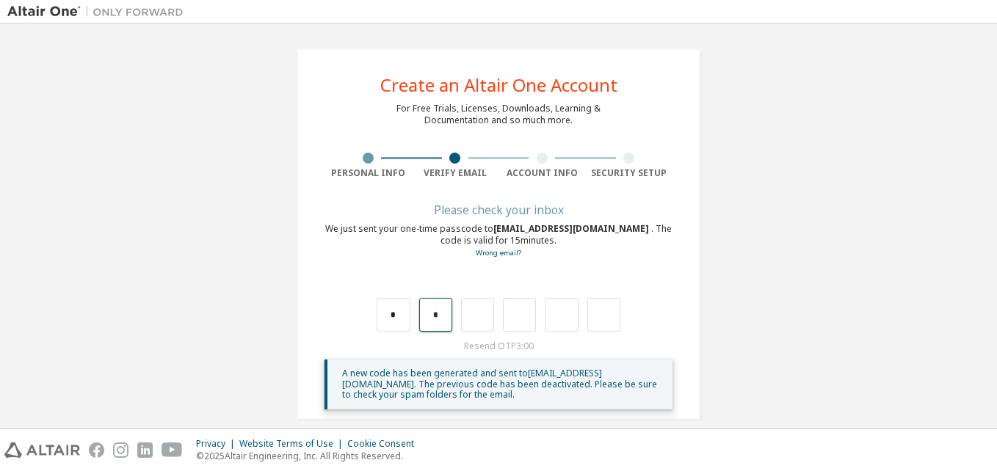
click at [435, 314] on input "*" at bounding box center [435, 315] width 33 height 34
type input "*"
click at [434, 321] on input "*" at bounding box center [435, 315] width 33 height 34
type input "*"
click at [435, 319] on input "*" at bounding box center [435, 315] width 33 height 34
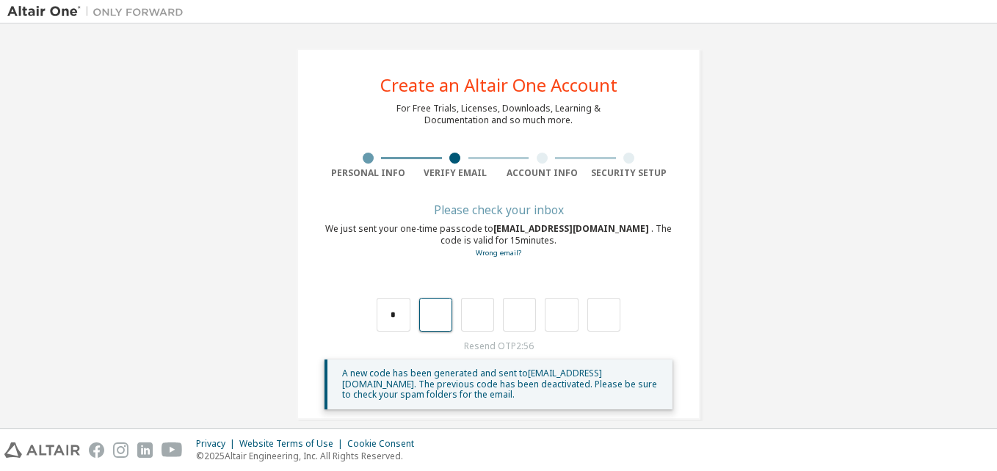
type input "*"
click at [435, 319] on input "*" at bounding box center [435, 315] width 33 height 34
type input "*"
click at [435, 319] on input "*" at bounding box center [435, 315] width 33 height 34
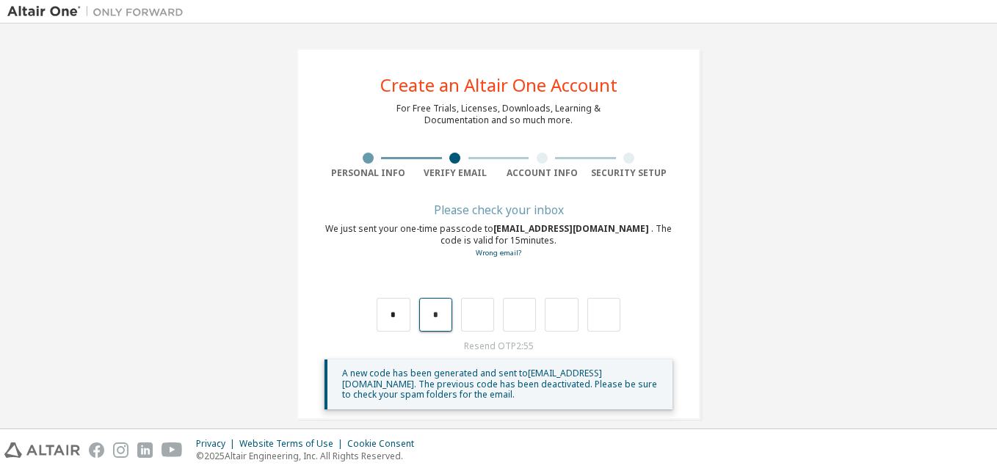
click at [435, 319] on input "*" at bounding box center [435, 315] width 33 height 34
type input "*"
click at [435, 319] on input "*" at bounding box center [435, 315] width 33 height 34
type input "*"
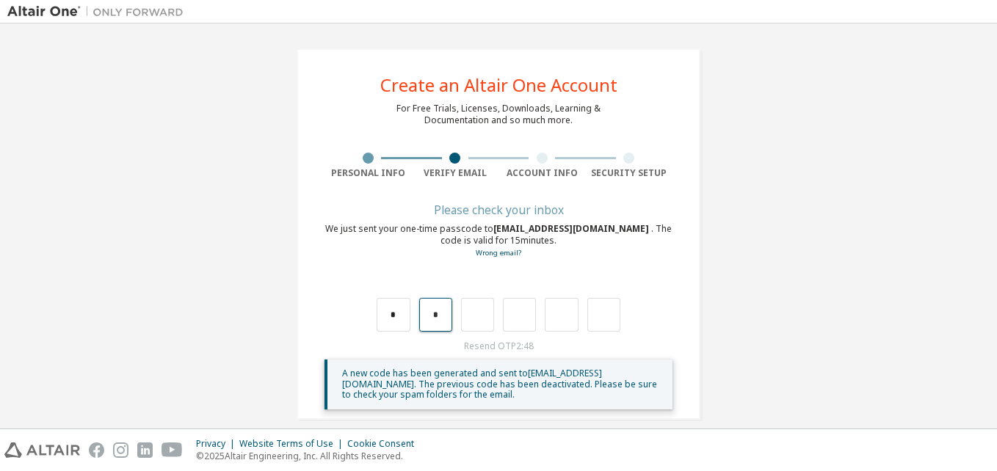
drag, startPoint x: 438, startPoint y: 314, endPoint x: 428, endPoint y: 314, distance: 9.6
click at [428, 314] on input "*" at bounding box center [435, 315] width 33 height 34
click at [441, 311] on input "text" at bounding box center [435, 315] width 33 height 34
type input "*"
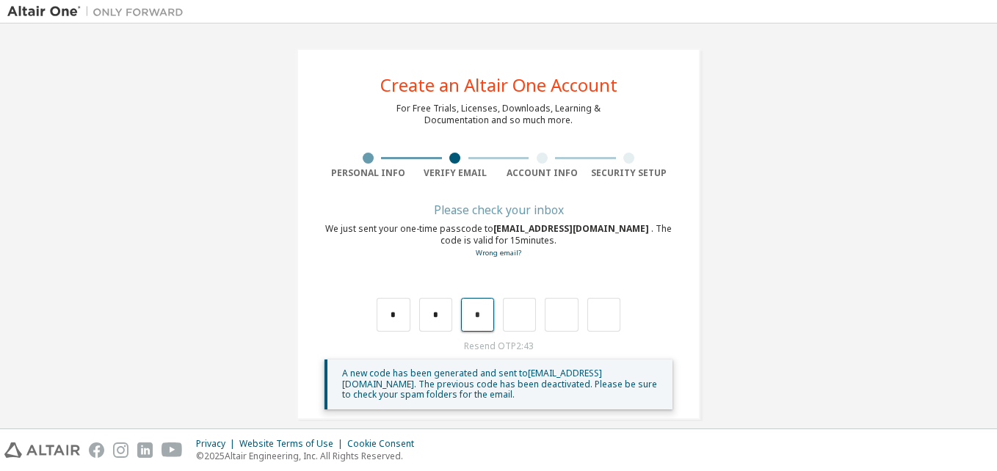
drag, startPoint x: 477, startPoint y: 313, endPoint x: 468, endPoint y: 321, distance: 12.5
click at [468, 321] on input "*" at bounding box center [477, 315] width 33 height 34
click at [477, 312] on input "text" at bounding box center [477, 315] width 33 height 34
type input "*"
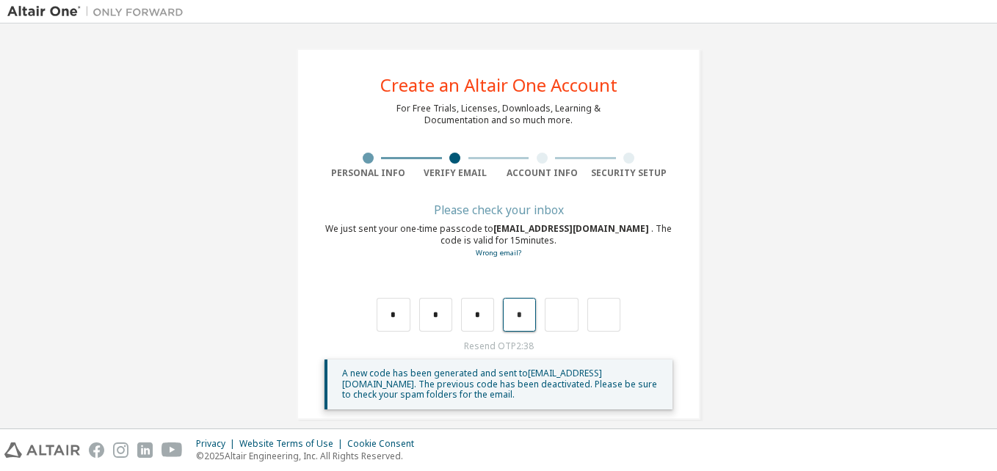
drag, startPoint x: 519, startPoint y: 320, endPoint x: 504, endPoint y: 322, distance: 14.8
click at [504, 322] on input "*" at bounding box center [519, 315] width 33 height 34
click at [511, 310] on input "text" at bounding box center [519, 315] width 33 height 34
type input "*"
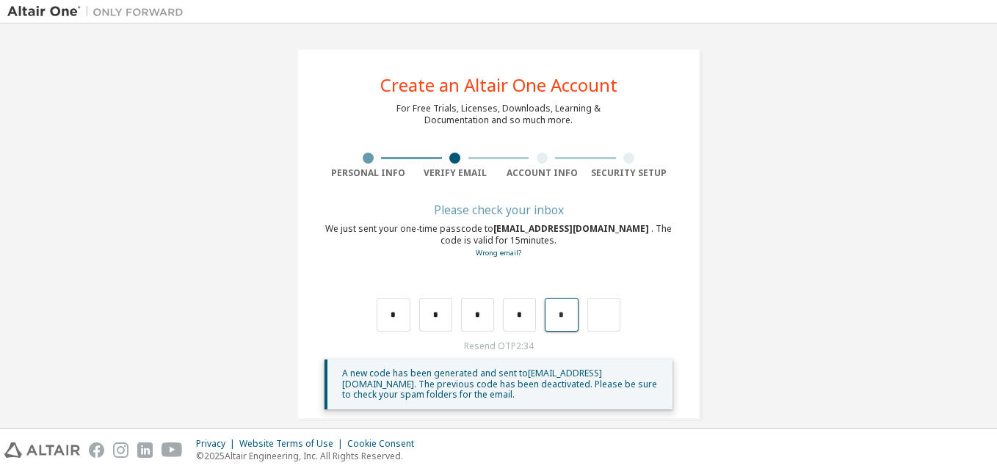
drag, startPoint x: 564, startPoint y: 316, endPoint x: 545, endPoint y: 327, distance: 22.4
click at [545, 327] on input "*" at bounding box center [561, 315] width 33 height 34
click at [559, 316] on input "text" at bounding box center [561, 315] width 33 height 34
type input "*"
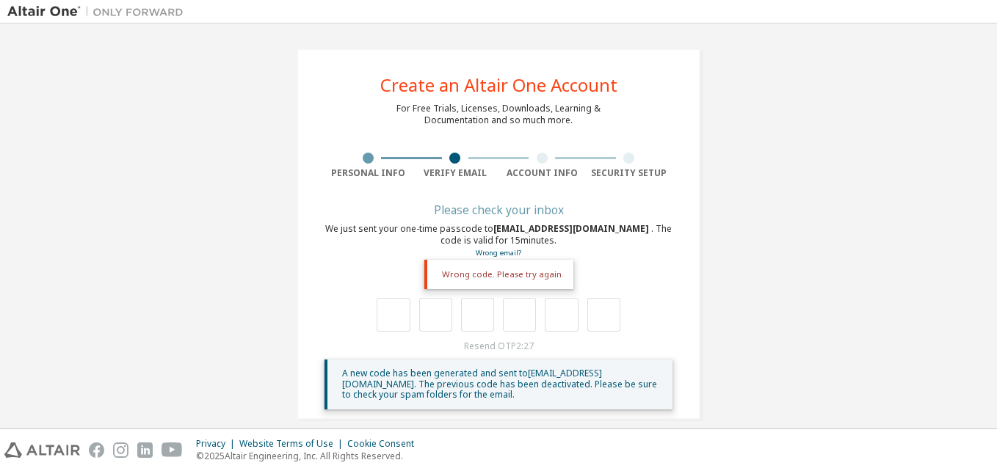
click at [509, 273] on div "Wrong code. Please try again" at bounding box center [498, 274] width 149 height 29
drag, startPoint x: 510, startPoint y: 273, endPoint x: 524, endPoint y: 275, distance: 14.8
click at [524, 275] on div "Wrong code. Please try again" at bounding box center [498, 274] width 149 height 29
click at [620, 252] on div "We just sent your one-time passcode to [EMAIL_ADDRESS][DOMAIN_NAME] . The code …" at bounding box center [499, 241] width 348 height 36
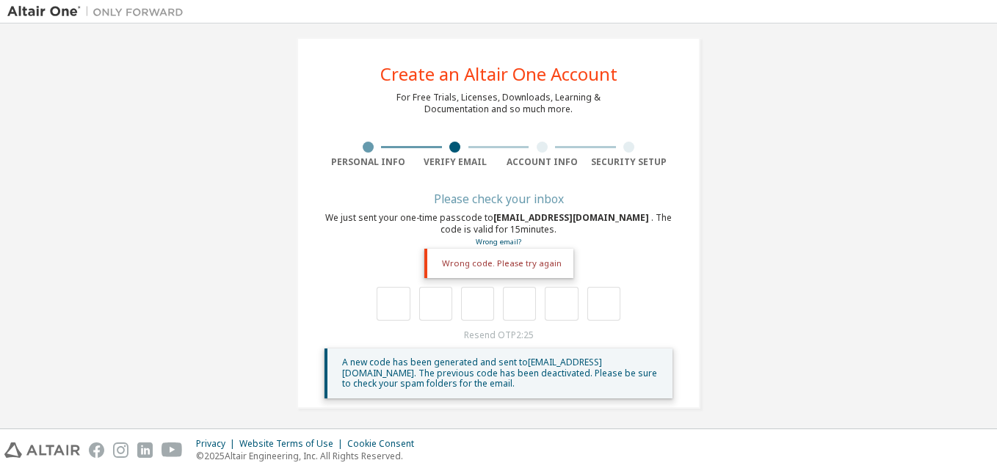
scroll to position [16, 0]
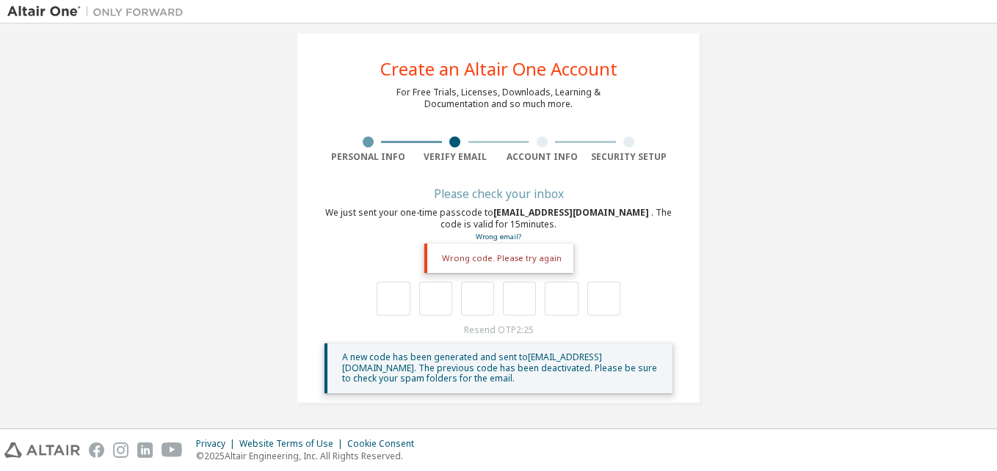
click at [507, 374] on div "A new code has been generated and sent to [EMAIL_ADDRESS][DOMAIN_NAME] . The pr…" at bounding box center [501, 368] width 319 height 32
drag, startPoint x: 507, startPoint y: 373, endPoint x: 503, endPoint y: 336, distance: 37.0
click at [503, 336] on div "Resend OTP 2:24 A new code has been generated and sent to [EMAIL_ADDRESS][DOMAI…" at bounding box center [499, 359] width 348 height 69
click at [399, 302] on input "text" at bounding box center [393, 299] width 33 height 34
type input "*"
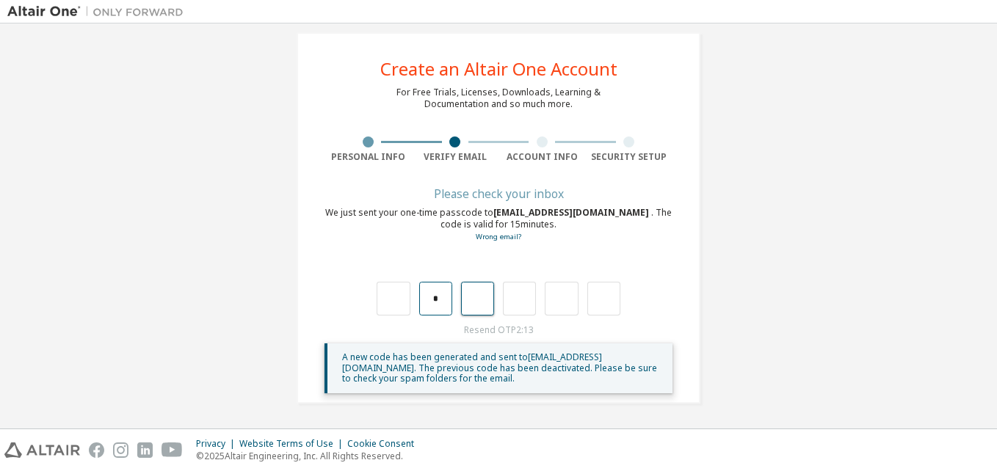
click at [423, 289] on input "*" at bounding box center [435, 299] width 33 height 34
click at [400, 297] on input "text" at bounding box center [393, 299] width 33 height 34
drag, startPoint x: 394, startPoint y: 298, endPoint x: 374, endPoint y: 300, distance: 19.9
click at [377, 300] on input "text" at bounding box center [393, 299] width 33 height 34
type input "*"
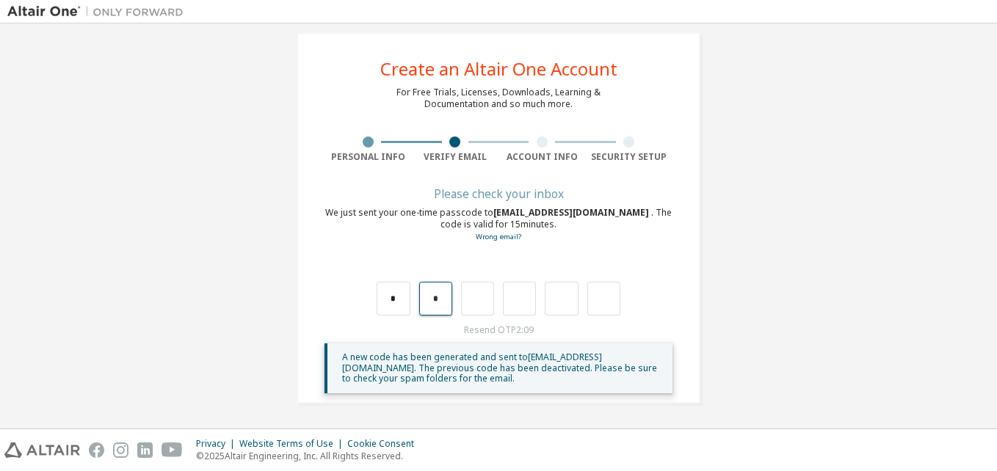
drag, startPoint x: 437, startPoint y: 302, endPoint x: 417, endPoint y: 302, distance: 19.8
click at [419, 302] on input "*" at bounding box center [435, 299] width 33 height 34
click at [414, 297] on div "*" at bounding box center [499, 299] width 244 height 34
click at [394, 291] on input "*" at bounding box center [393, 299] width 33 height 34
type input "*"
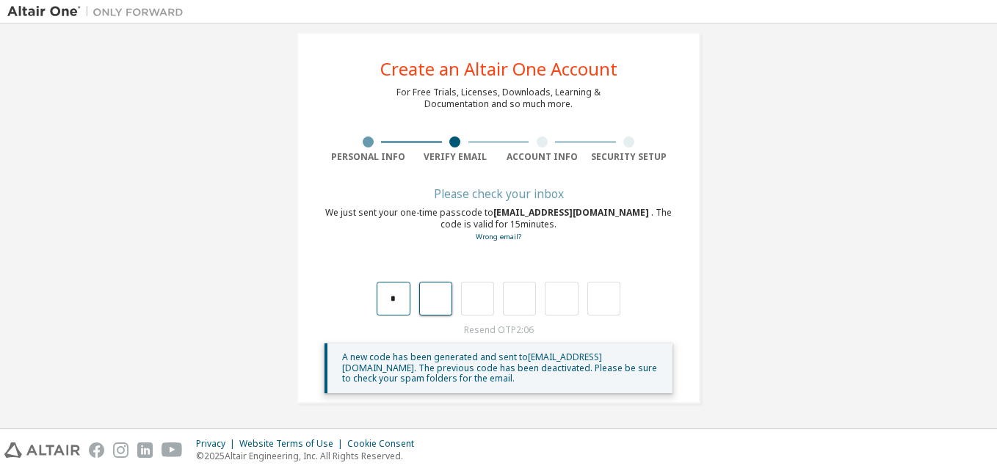
type input "*"
drag, startPoint x: 429, startPoint y: 298, endPoint x: 454, endPoint y: 293, distance: 26.2
click at [447, 297] on input "*" at bounding box center [435, 299] width 33 height 34
click at [426, 305] on input "text" at bounding box center [435, 299] width 33 height 34
type input "*"
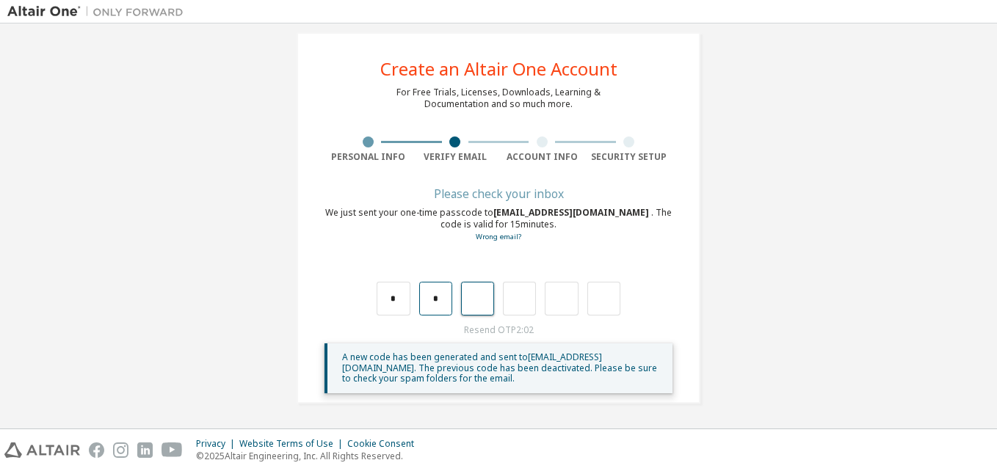
type input "*"
click at [447, 148] on div "Verify Email" at bounding box center [455, 150] width 87 height 26
click at [363, 143] on div at bounding box center [368, 142] width 11 height 11
click at [363, 142] on div at bounding box center [368, 142] width 11 height 11
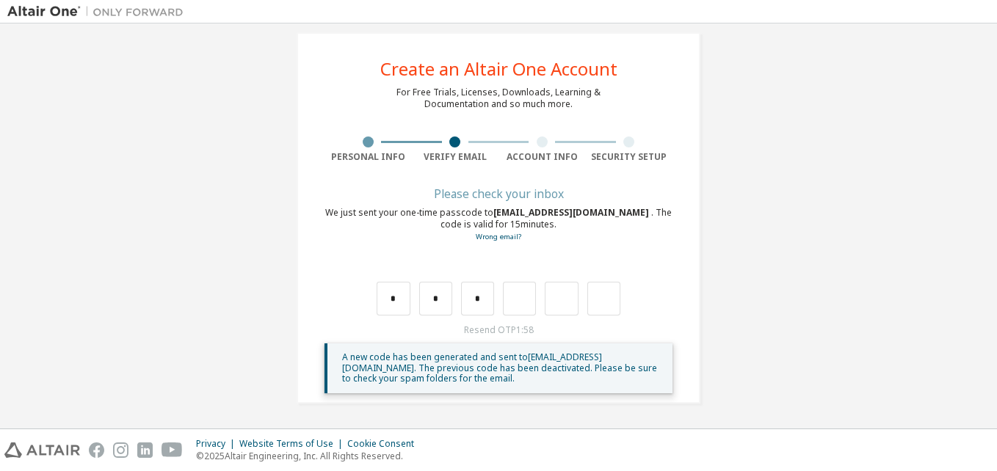
click at [363, 142] on div at bounding box center [368, 142] width 11 height 11
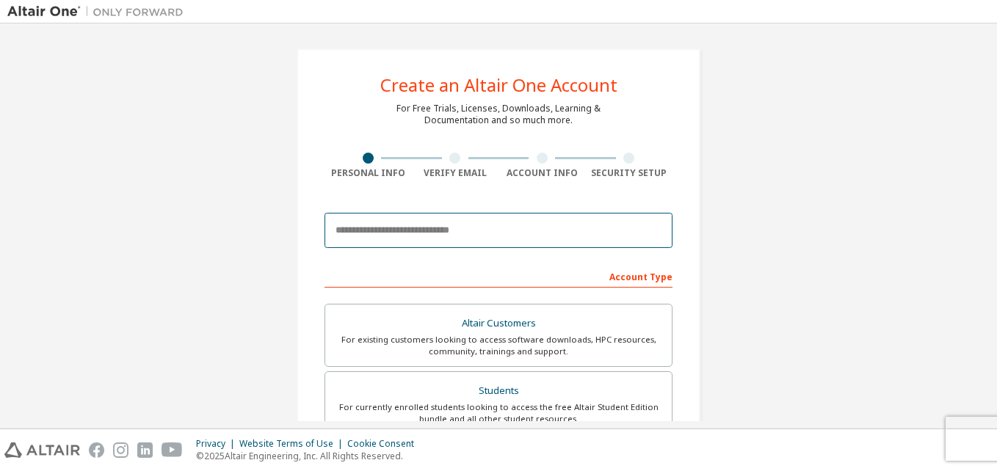
click at [462, 223] on input "email" at bounding box center [499, 230] width 348 height 35
click at [456, 236] on input "email" at bounding box center [499, 230] width 348 height 35
paste input "******"
type input "*"
